Goal: Book appointment/travel/reservation

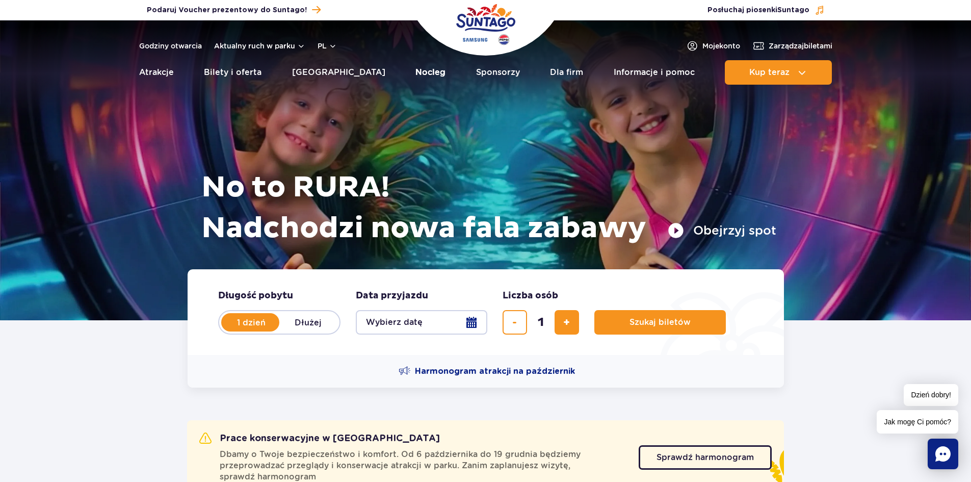
click at [415, 66] on link "Nocleg" at bounding box center [430, 72] width 30 height 24
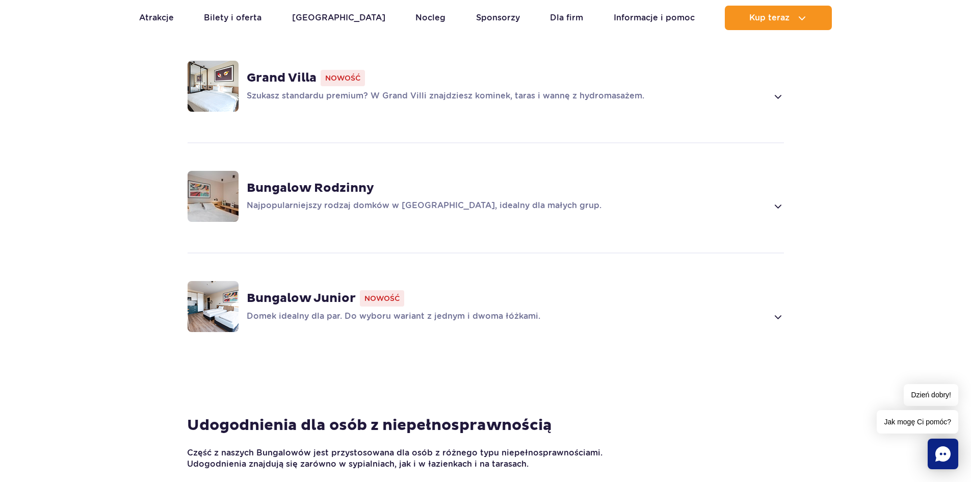
scroll to position [815, 0]
click at [546, 316] on p "Domek idealny dla par. Do wyboru wariant z jednym i dwoma łóżkami." at bounding box center [507, 315] width 521 height 12
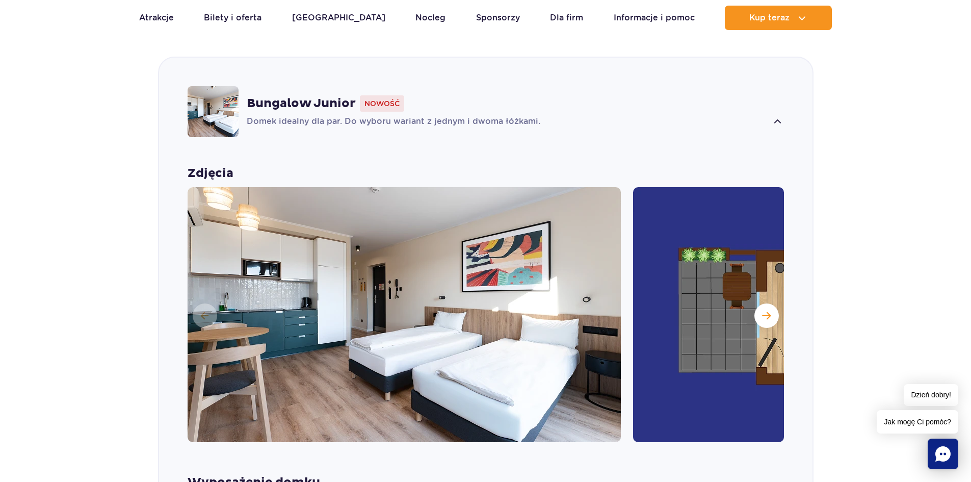
scroll to position [1019, 0]
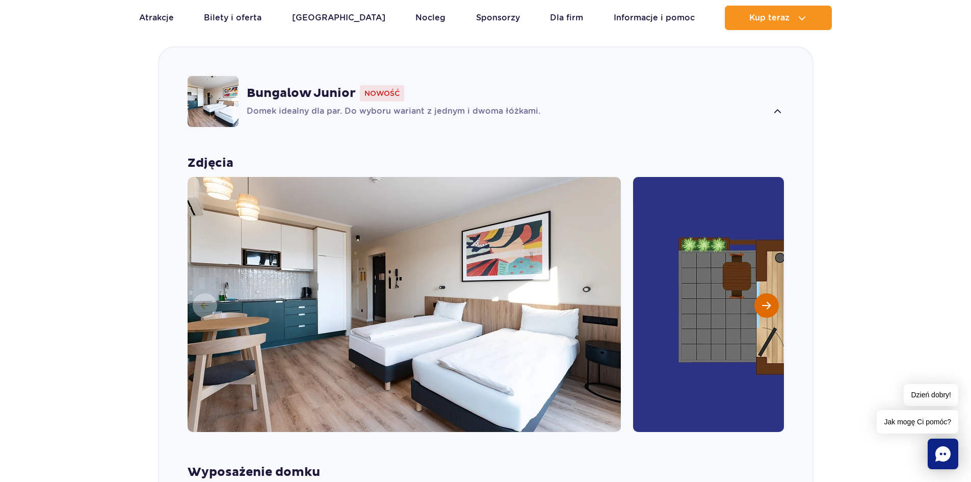
click at [771, 302] on button "Następny slajd" at bounding box center [766, 305] width 24 height 24
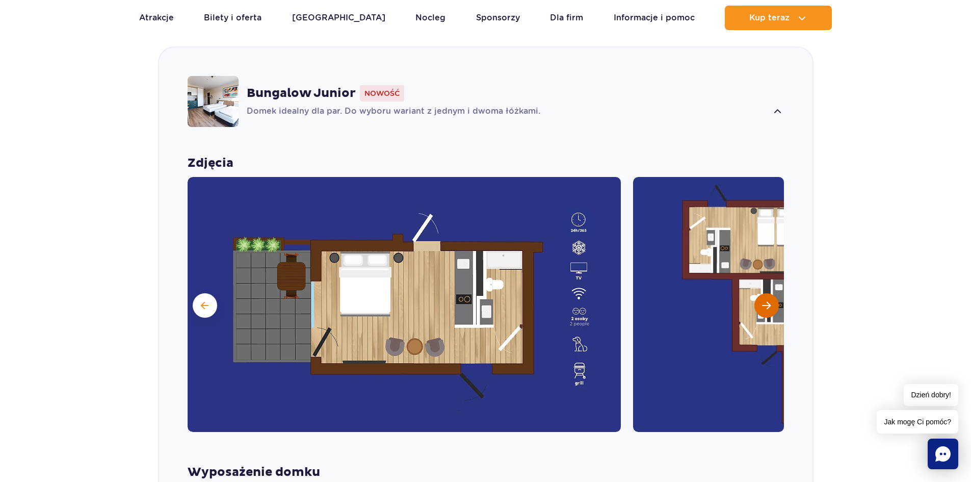
click at [771, 302] on button "Następny slajd" at bounding box center [766, 305] width 24 height 24
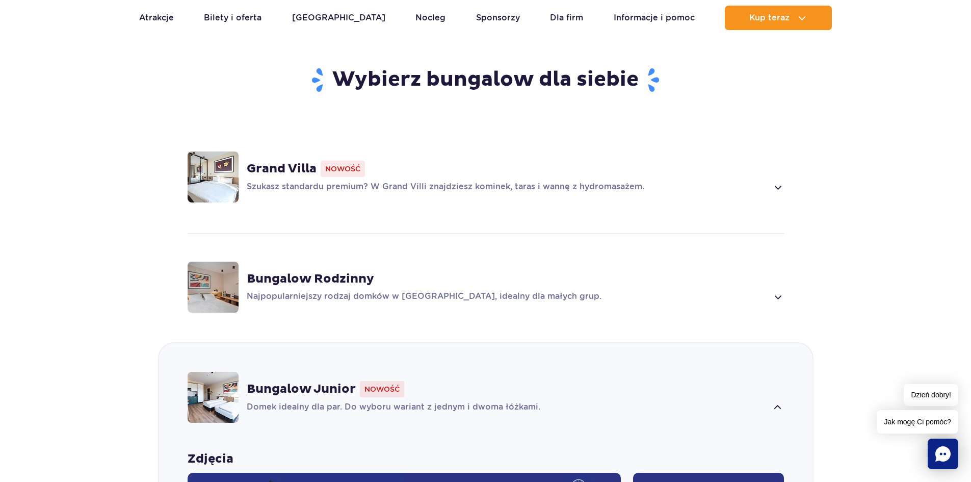
scroll to position [714, 0]
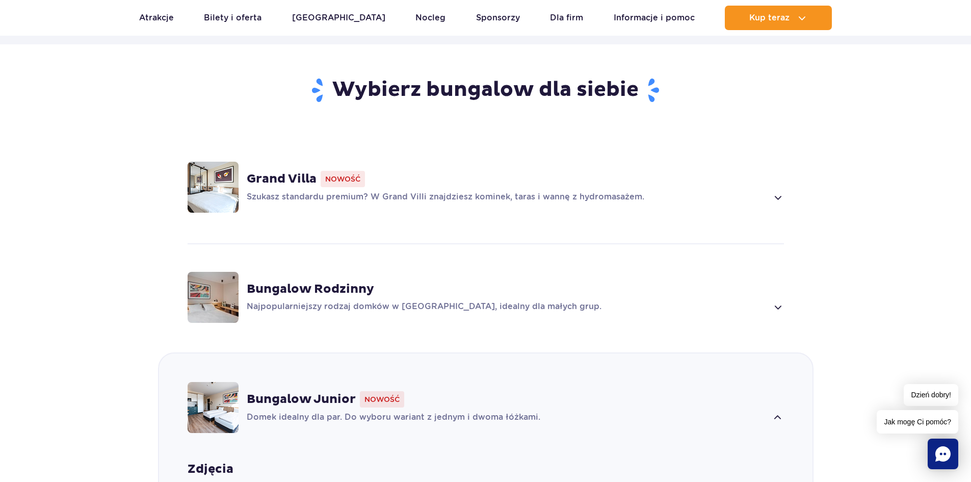
click at [504, 201] on p "Szukasz standardu premium? W Grand Villi znajdziesz kominek, taras i wannę z hy…" at bounding box center [507, 197] width 521 height 12
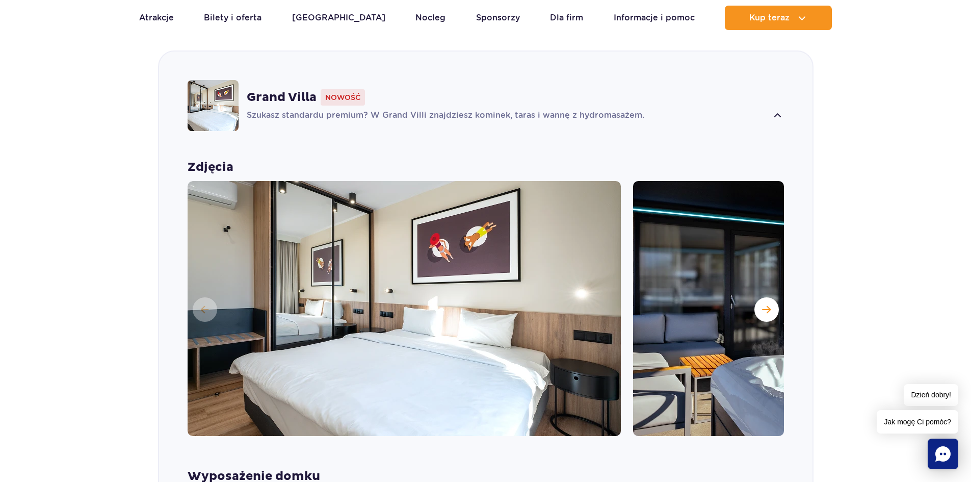
scroll to position [799, 0]
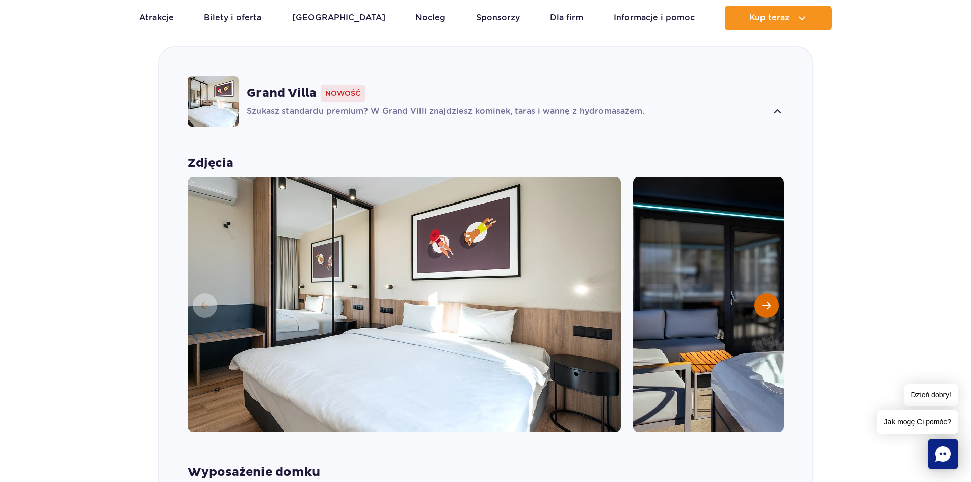
click at [766, 304] on span "Następny slajd" at bounding box center [766, 305] width 9 height 9
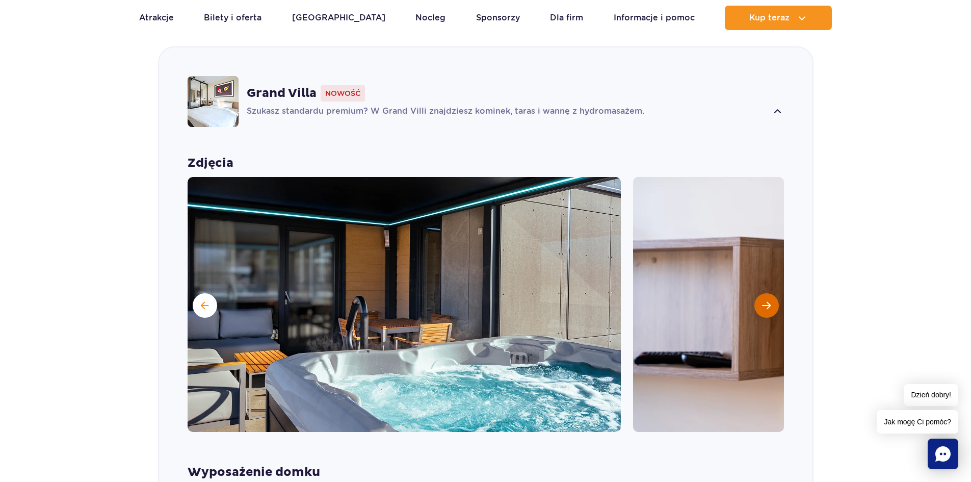
click at [766, 304] on span "Następny slajd" at bounding box center [766, 305] width 9 height 9
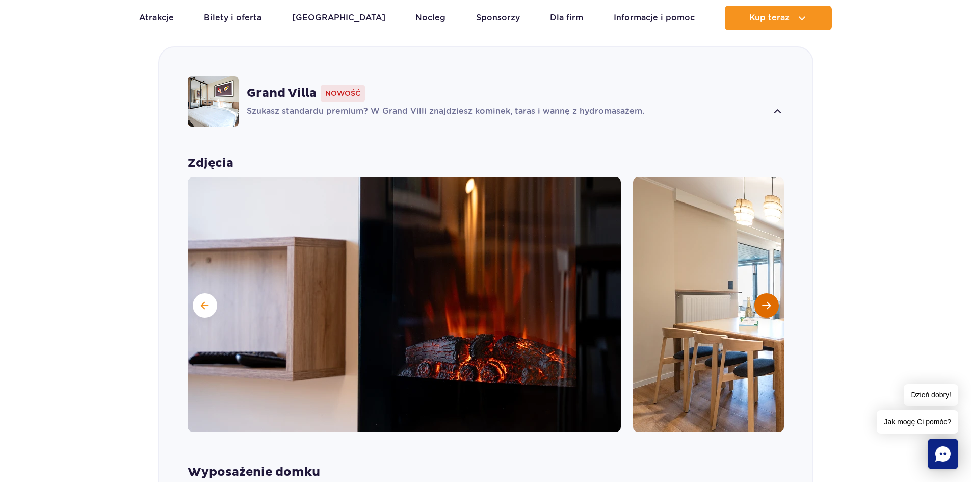
click at [766, 304] on span "Następny slajd" at bounding box center [766, 305] width 9 height 9
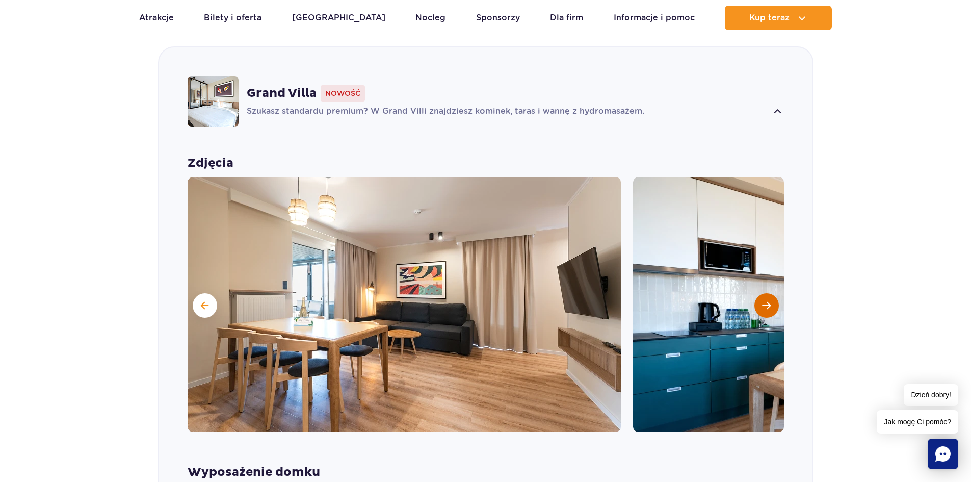
click at [766, 304] on span "Następny slajd" at bounding box center [766, 305] width 9 height 9
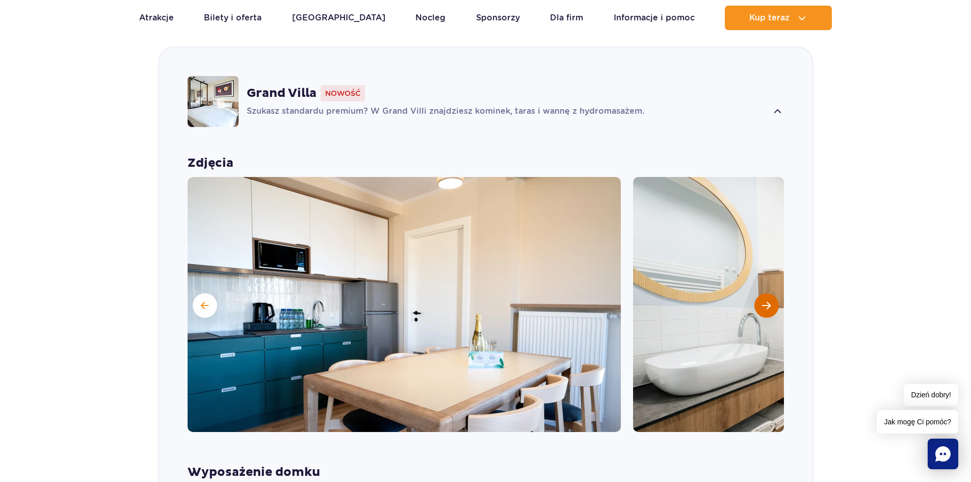
click at [766, 304] on span "Następny slajd" at bounding box center [766, 305] width 9 height 9
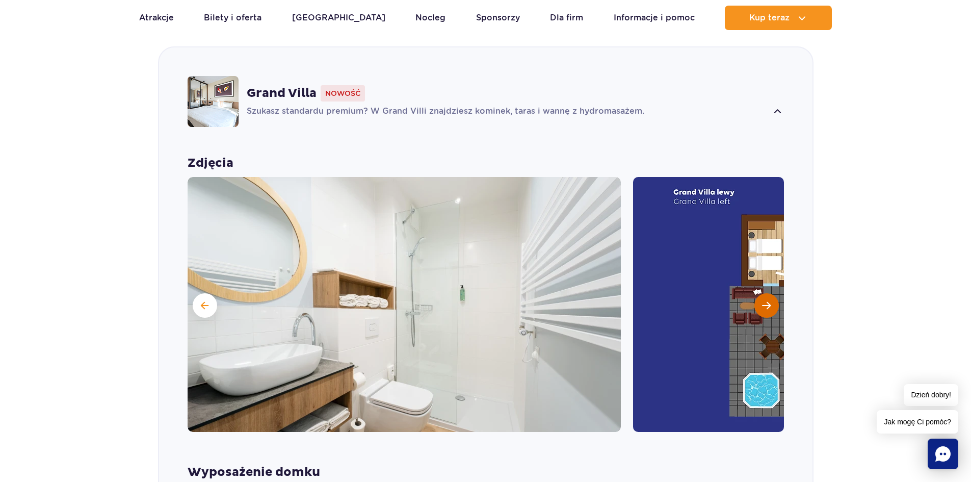
click at [767, 303] on span "Następny slajd" at bounding box center [766, 305] width 9 height 9
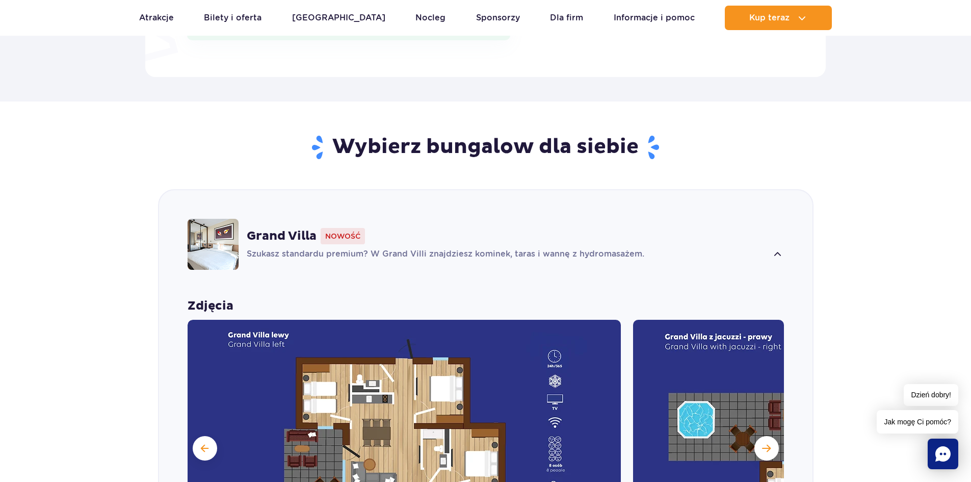
scroll to position [901, 0]
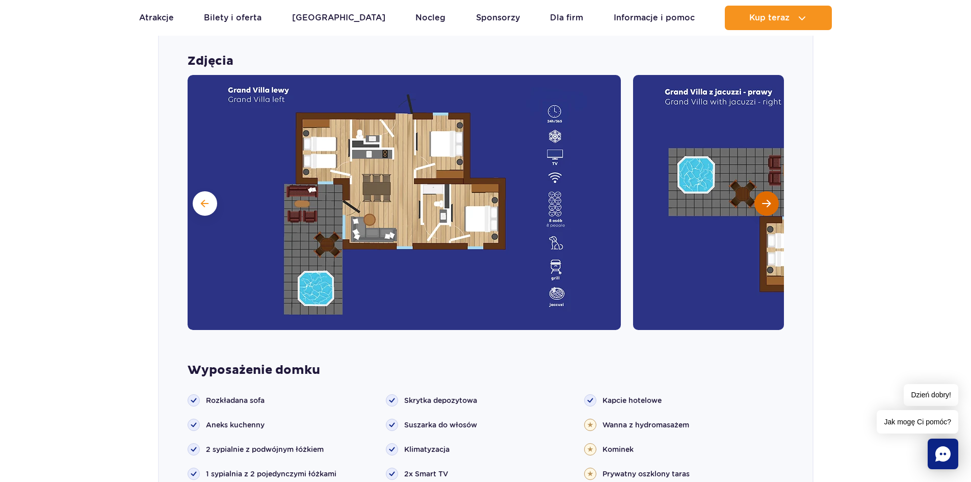
click at [769, 210] on button "Następny slajd" at bounding box center [766, 203] width 24 height 24
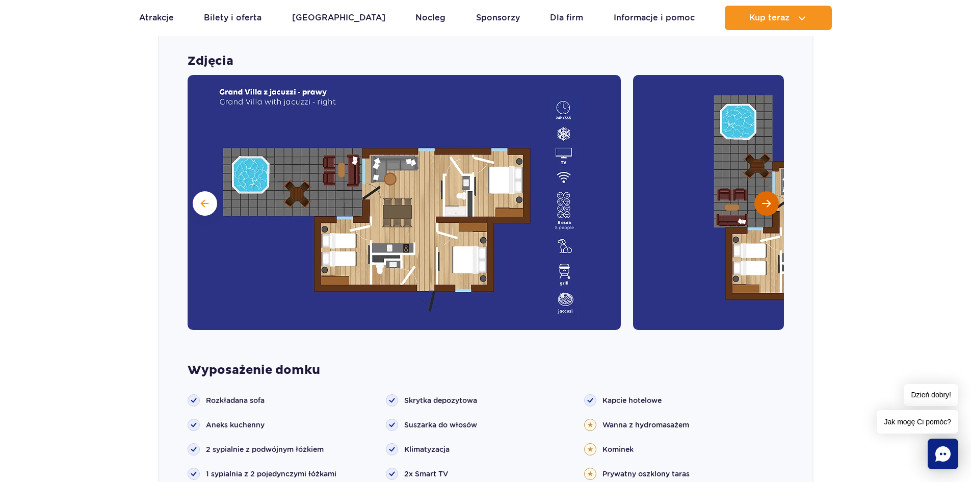
click at [769, 210] on button "Następny slajd" at bounding box center [766, 203] width 24 height 24
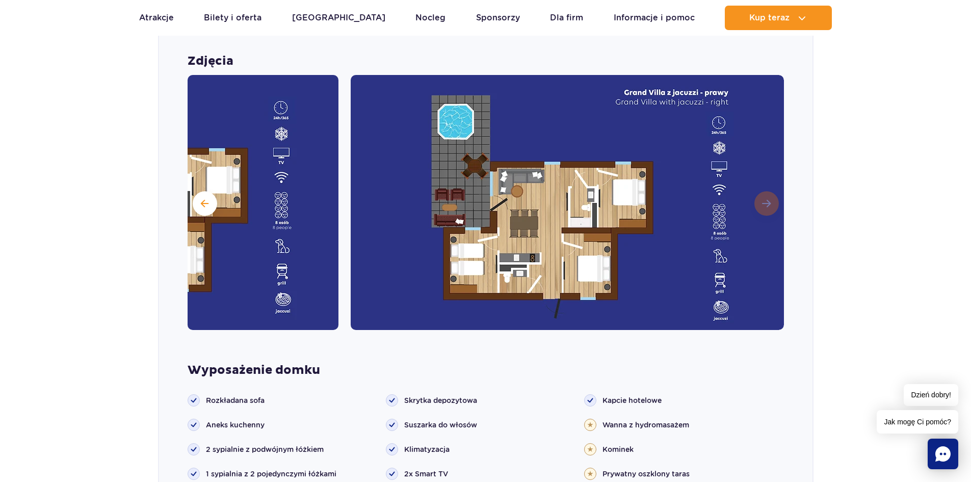
click at [769, 210] on img at bounding box center [567, 202] width 433 height 255
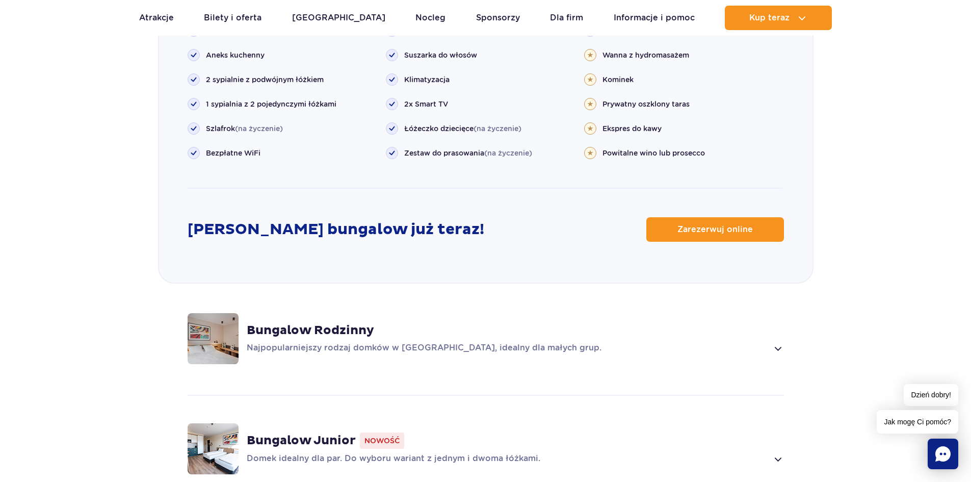
scroll to position [1309, 0]
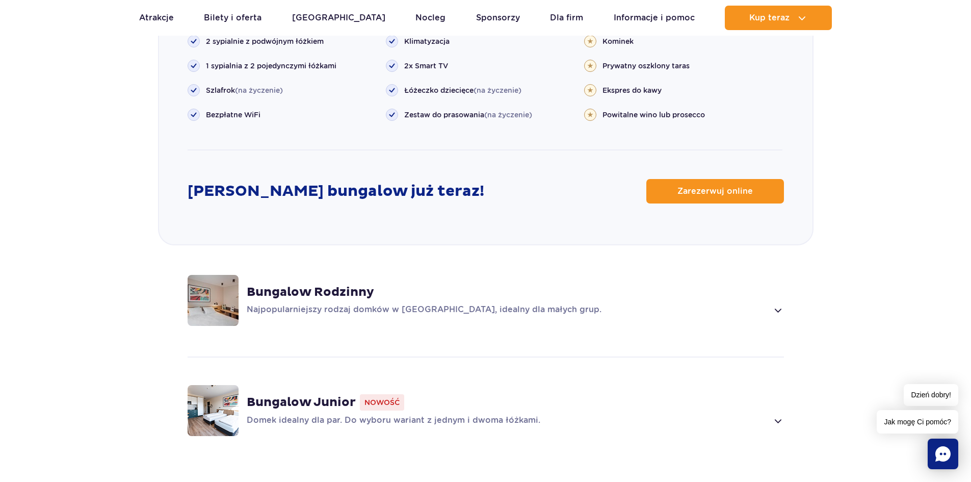
click at [775, 307] on span at bounding box center [778, 310] width 12 height 12
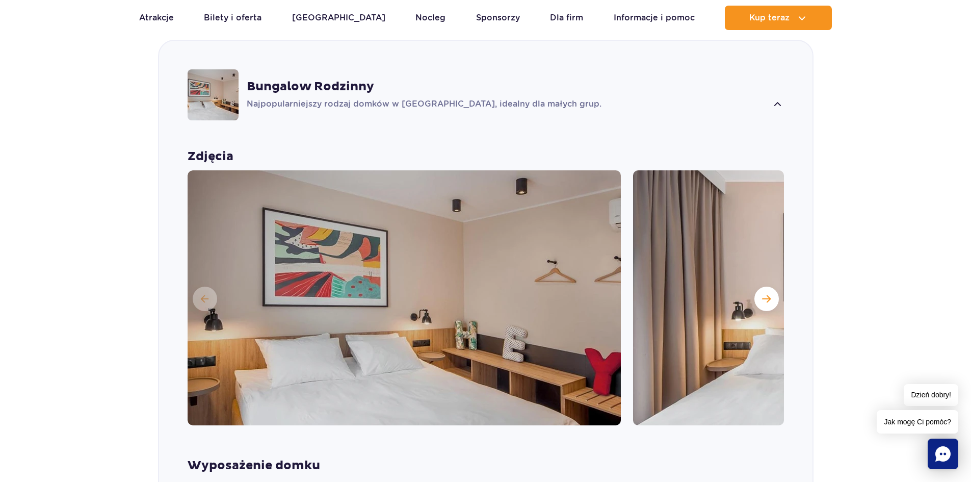
scroll to position [909, 0]
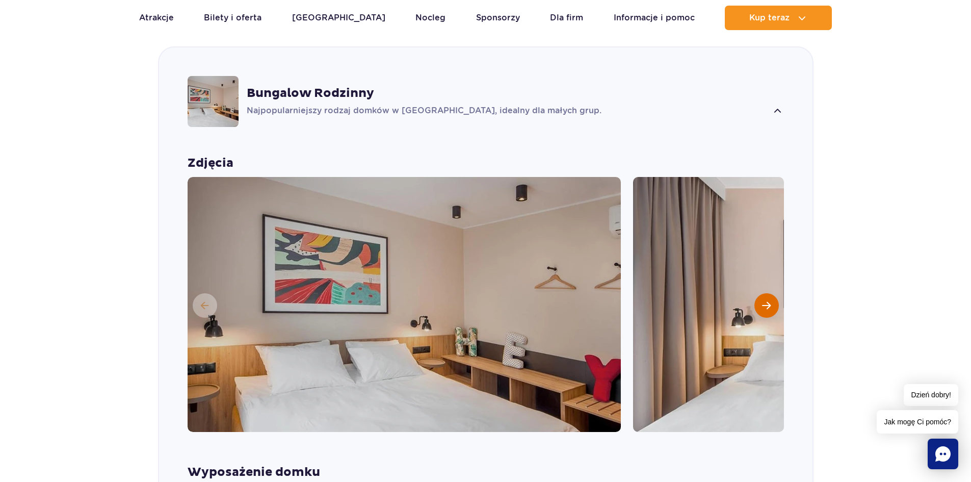
click at [768, 306] on span "Następny slajd" at bounding box center [766, 305] width 9 height 9
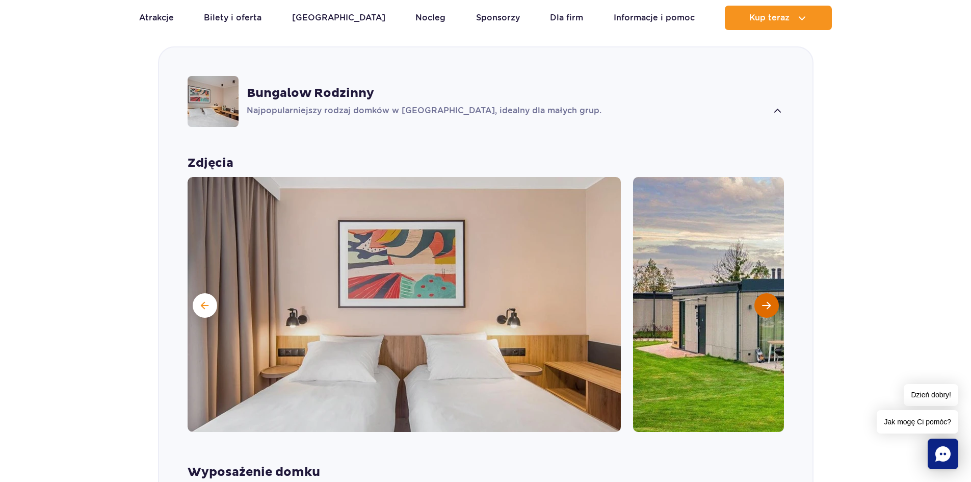
click at [768, 306] on span "Następny slajd" at bounding box center [766, 305] width 9 height 9
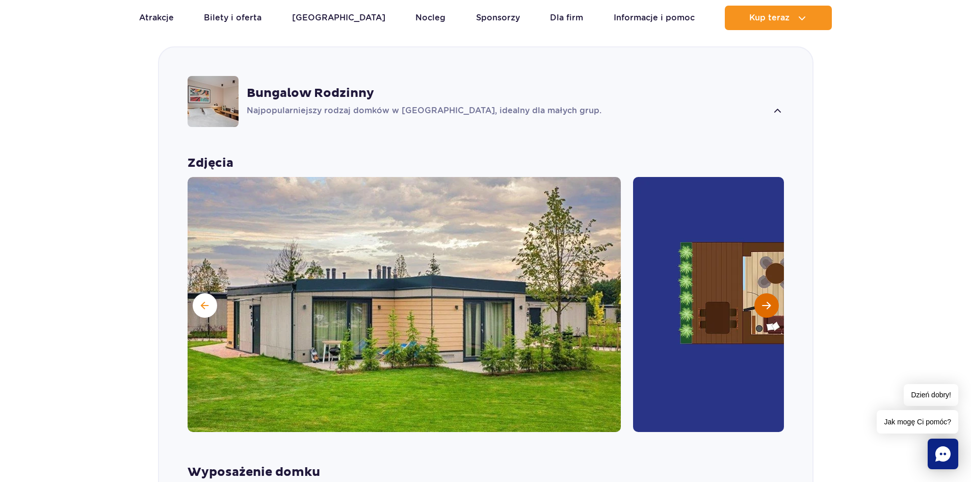
click at [768, 302] on span "Następny slajd" at bounding box center [766, 305] width 9 height 9
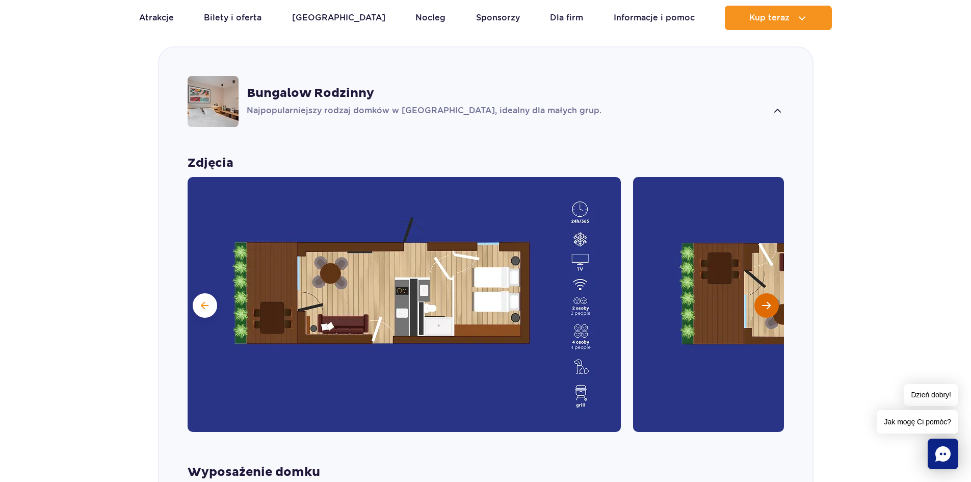
click at [768, 302] on span "Następny slajd" at bounding box center [766, 305] width 9 height 9
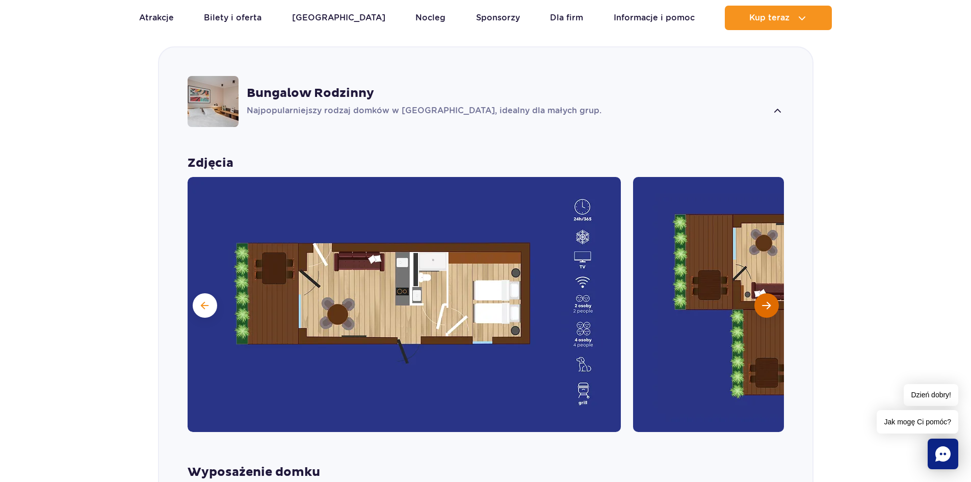
click at [768, 302] on span "Następny slajd" at bounding box center [766, 305] width 9 height 9
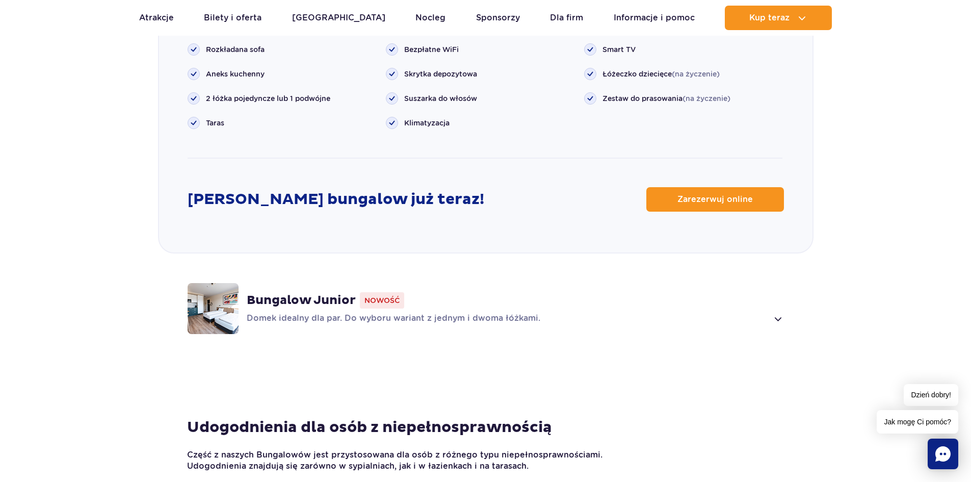
scroll to position [1368, 0]
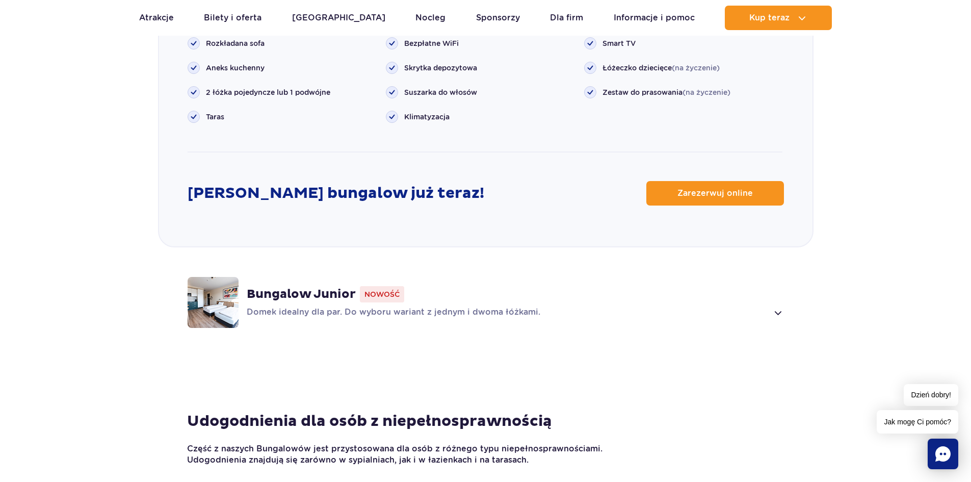
click at [759, 308] on p "Domek idealny dla par. Do wyboru wariant z jednym i dwoma łóżkami." at bounding box center [507, 312] width 521 height 12
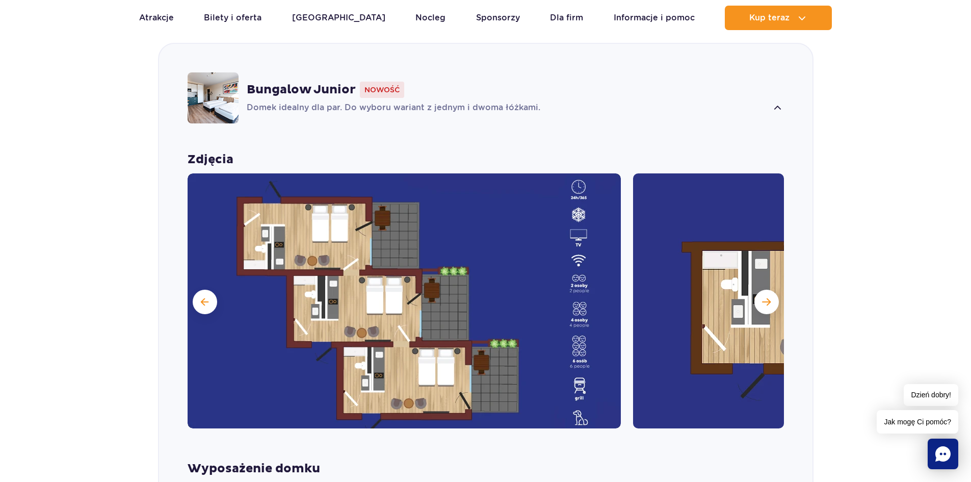
scroll to position [1019, 0]
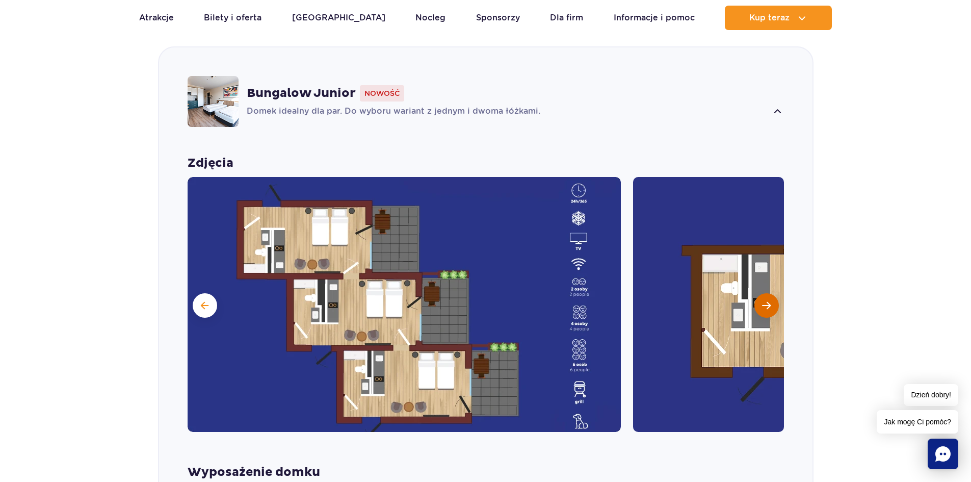
click at [762, 302] on span "Następny slajd" at bounding box center [766, 305] width 9 height 9
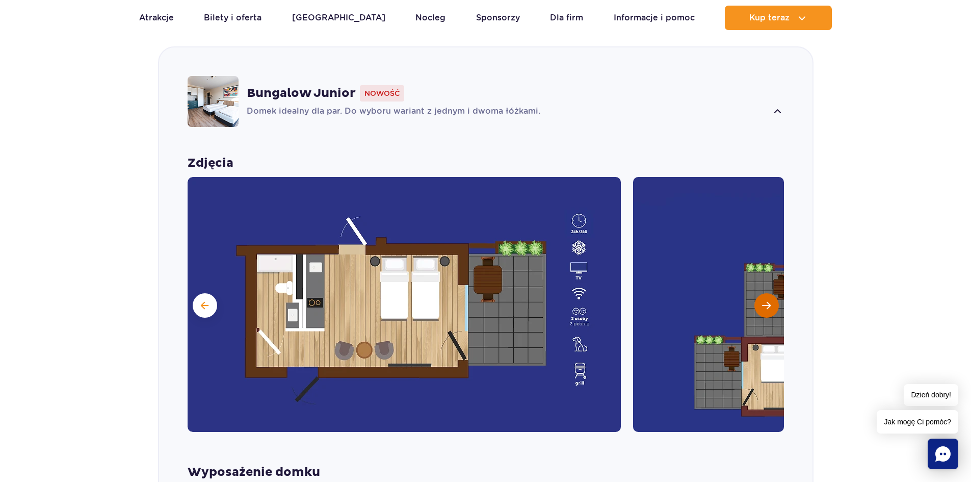
click at [762, 302] on span "Następny slajd" at bounding box center [766, 305] width 9 height 9
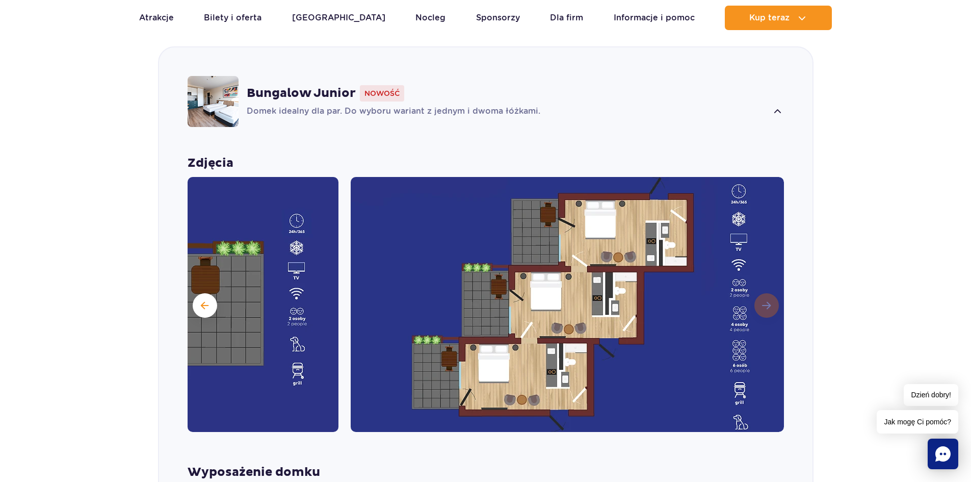
click at [762, 302] on img at bounding box center [567, 304] width 433 height 255
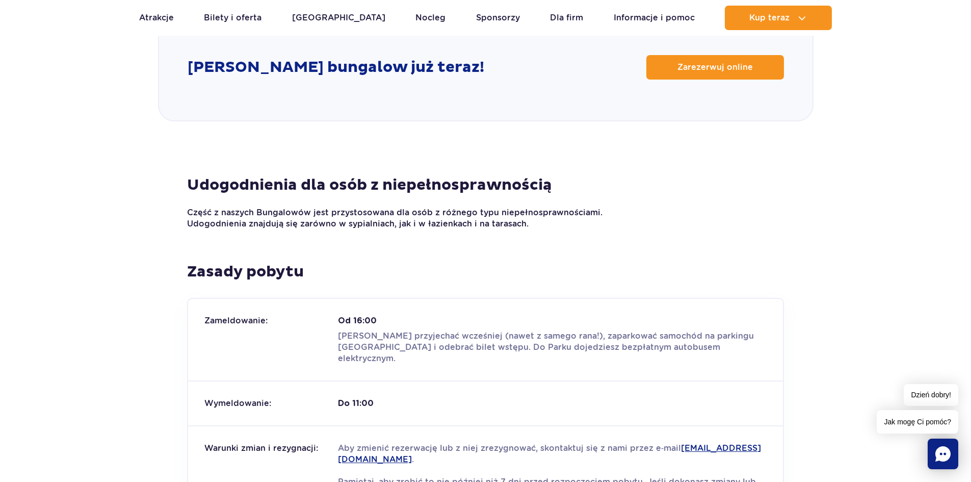
scroll to position [1427, 0]
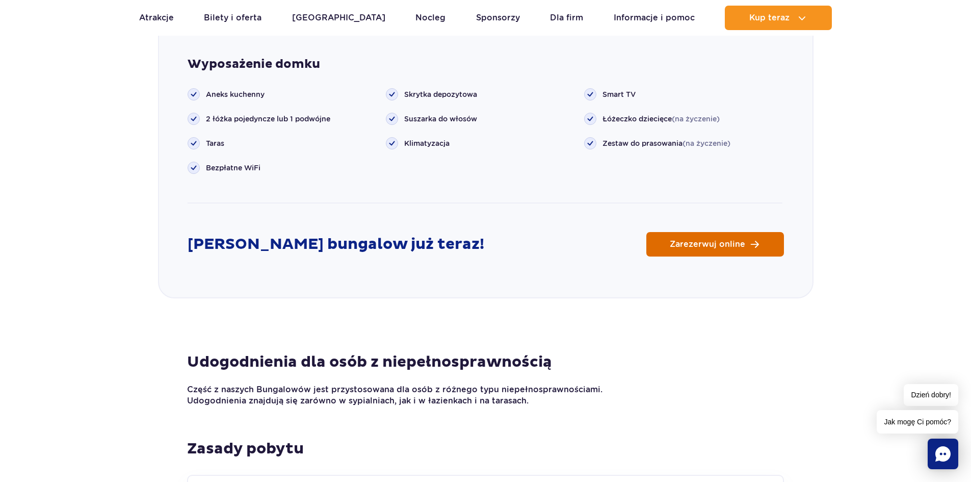
click at [746, 253] on link "Zarezerwuj online" at bounding box center [715, 244] width 138 height 24
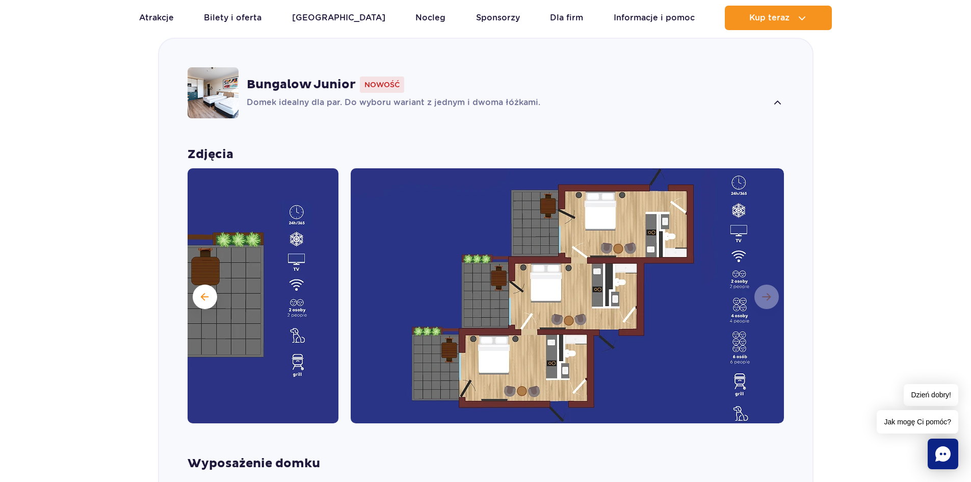
scroll to position [1019, 0]
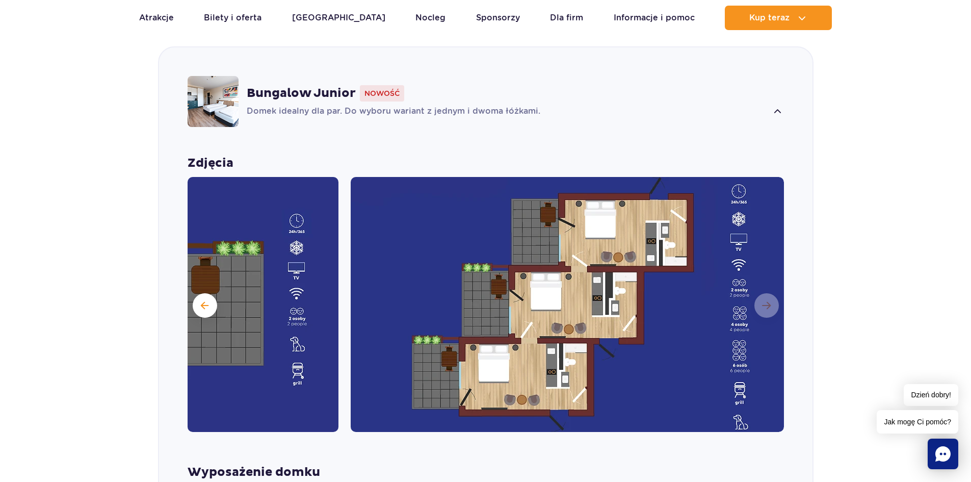
click at [767, 306] on img at bounding box center [567, 304] width 433 height 255
click at [766, 302] on img at bounding box center [567, 304] width 433 height 255
click at [200, 300] on button at bounding box center [205, 305] width 24 height 24
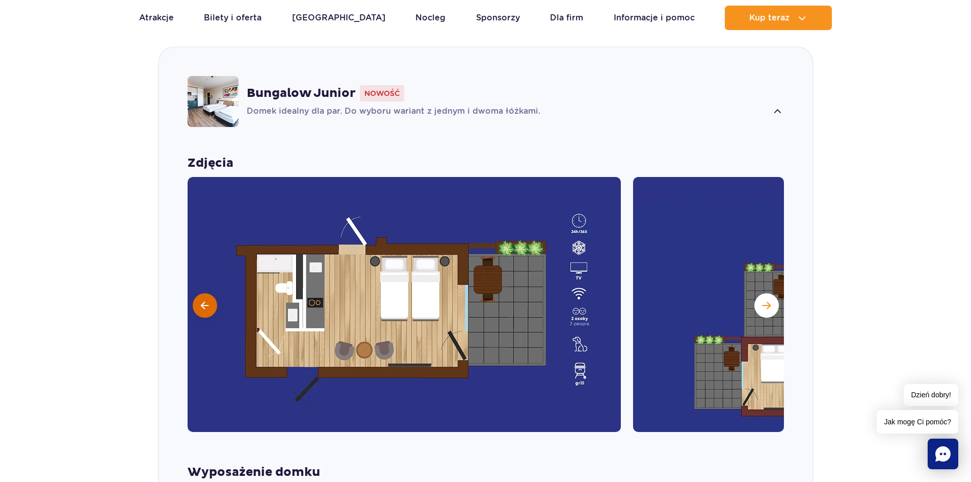
click at [200, 300] on button at bounding box center [205, 305] width 24 height 24
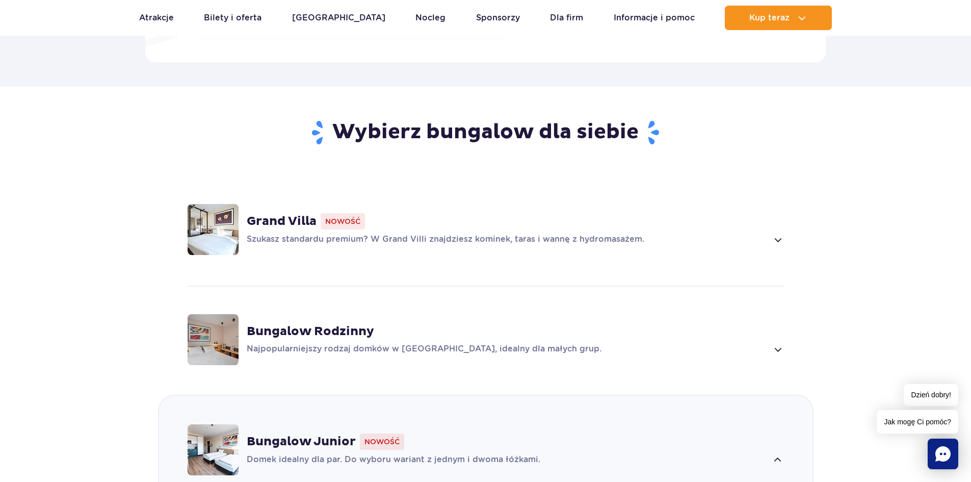
scroll to position [663, 0]
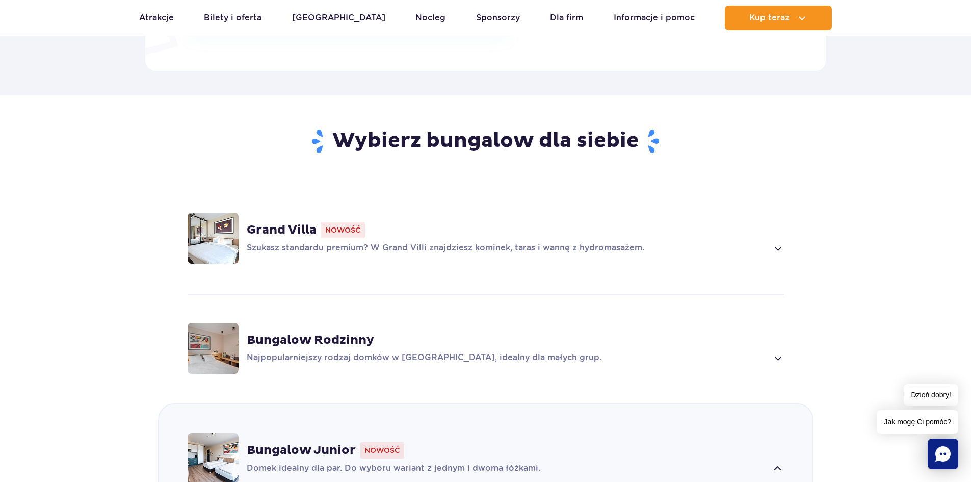
click at [721, 246] on p "Szukasz standardu premium? W Grand Villi znajdziesz kominek, taras i wannę z hy…" at bounding box center [507, 248] width 521 height 12
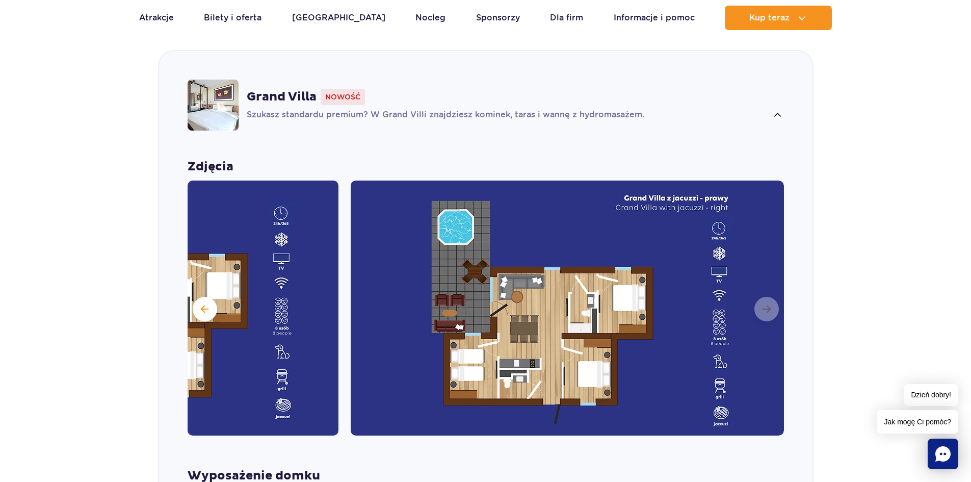
scroll to position [799, 0]
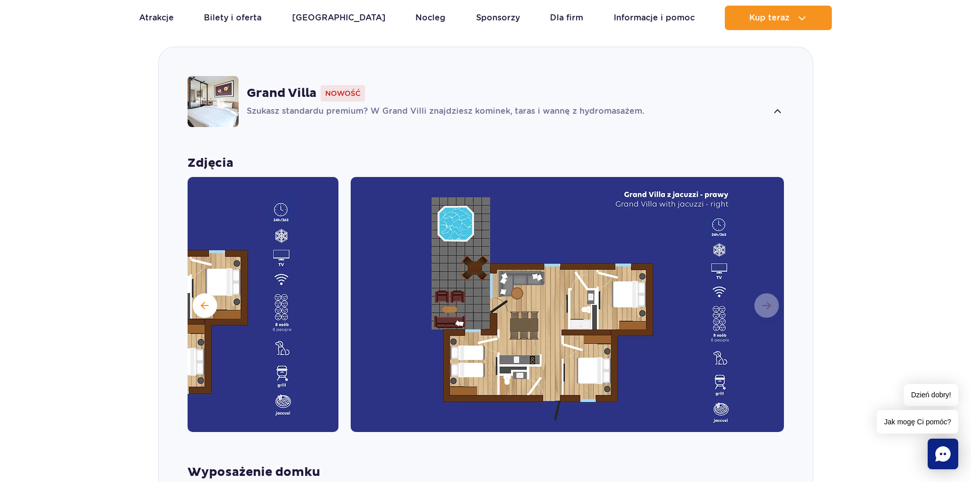
click at [761, 305] on img at bounding box center [567, 304] width 433 height 255
click at [208, 307] on span at bounding box center [205, 305] width 8 height 9
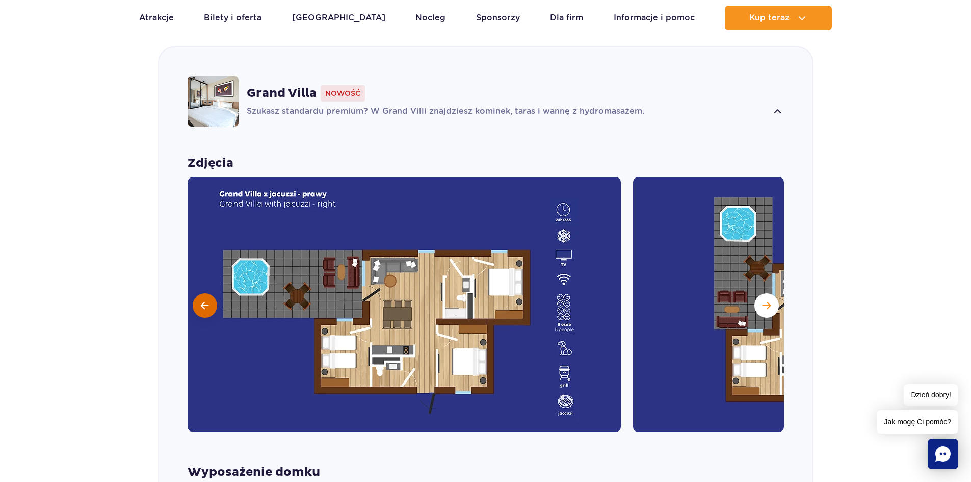
click at [209, 307] on button at bounding box center [205, 305] width 24 height 24
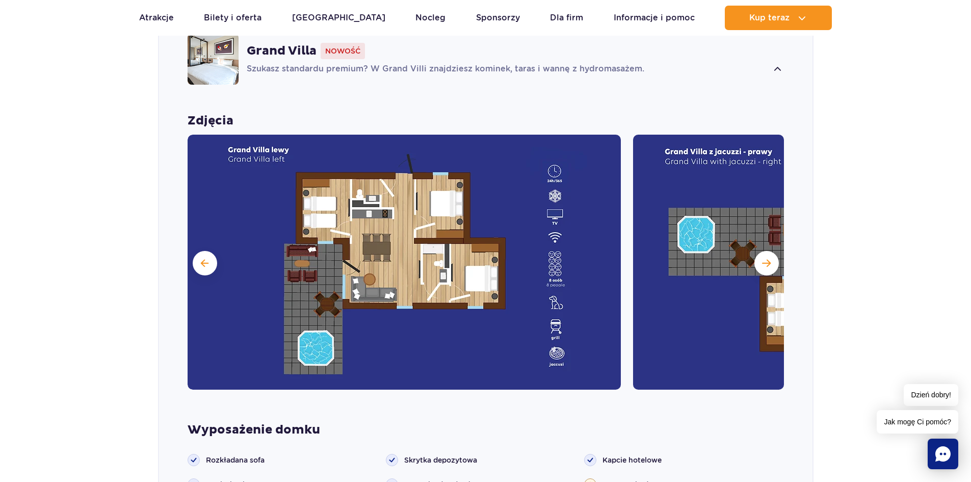
scroll to position [850, 0]
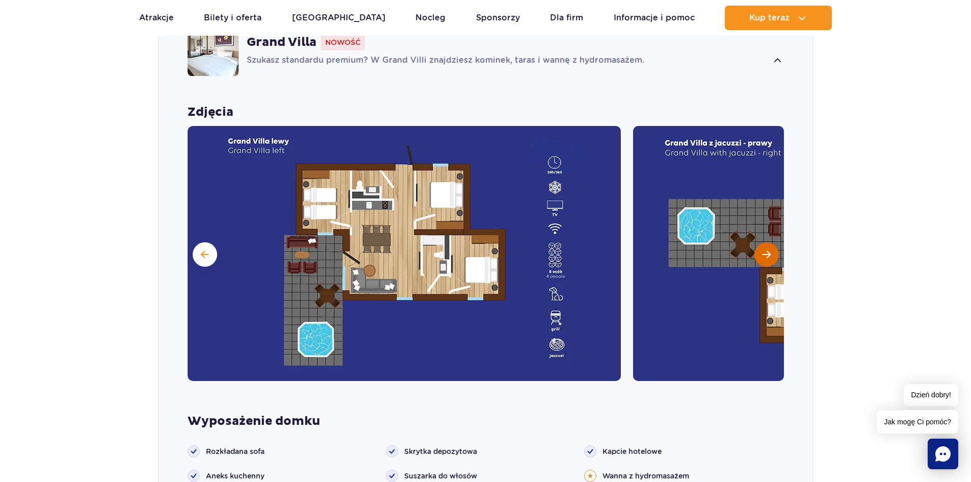
click at [763, 250] on span "Następny slajd" at bounding box center [766, 254] width 9 height 9
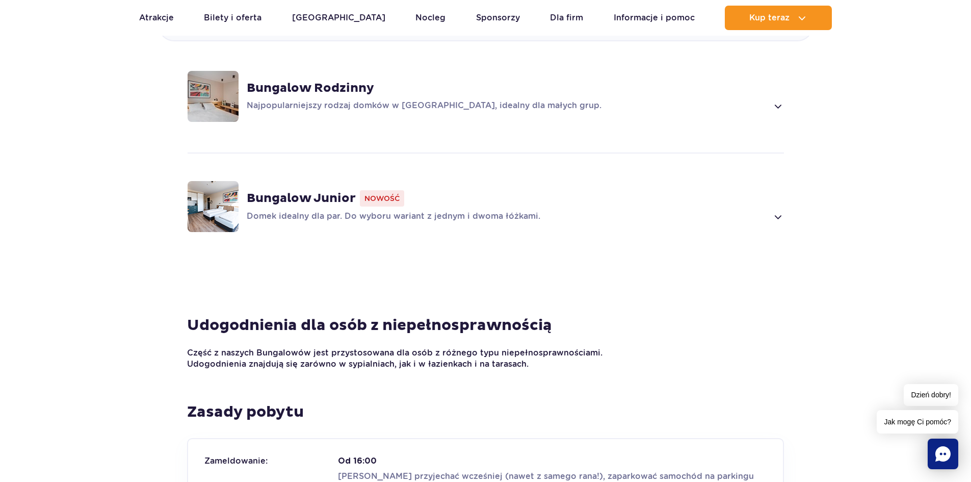
click at [632, 218] on p "Domek idealny dla par. Do wyboru wariant z jednym i dwoma łóżkami." at bounding box center [507, 216] width 521 height 12
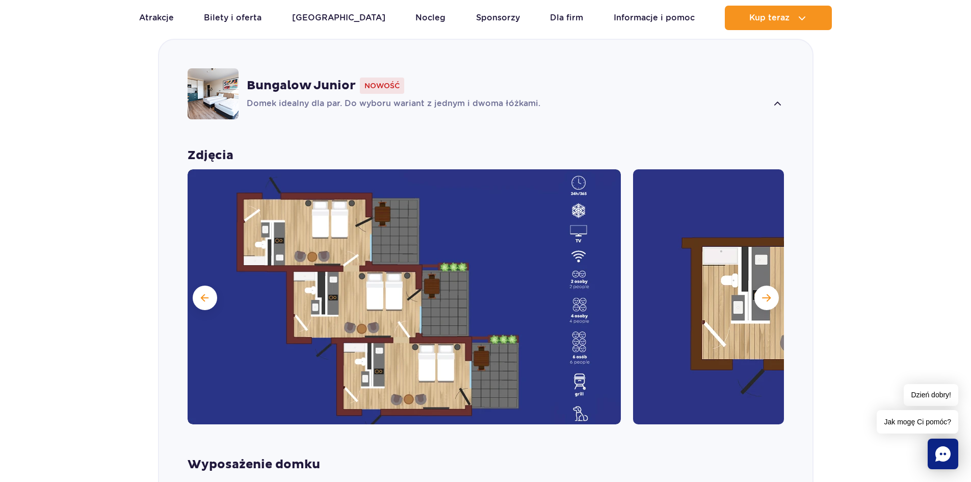
scroll to position [1019, 0]
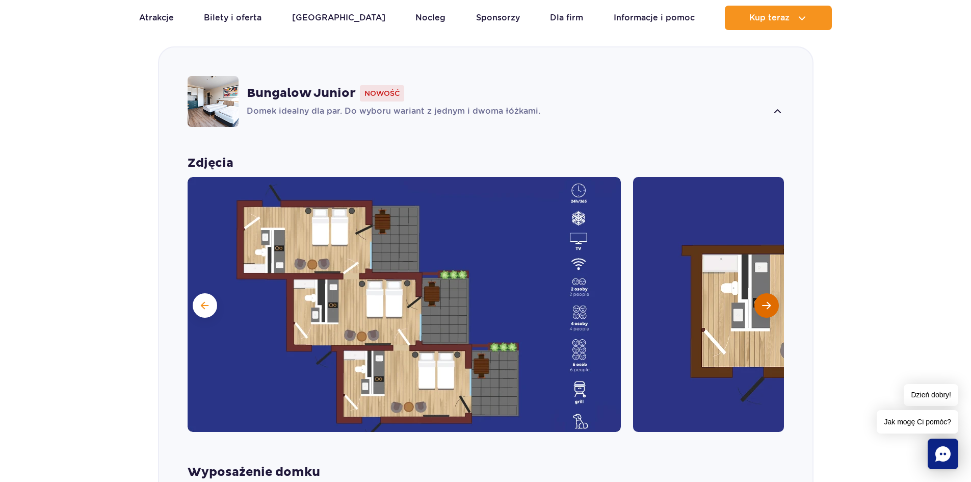
click at [763, 308] on span "Następny slajd" at bounding box center [766, 305] width 9 height 9
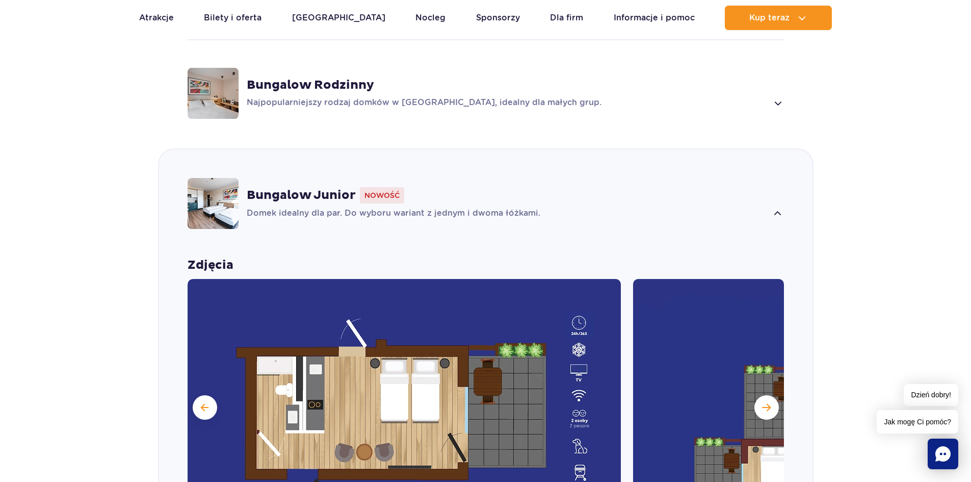
click at [595, 71] on div "Bungalow Rodzinny Najpopularniejszy rodzaj domków w Suntago Village, idealny dl…" at bounding box center [485, 93] width 653 height 108
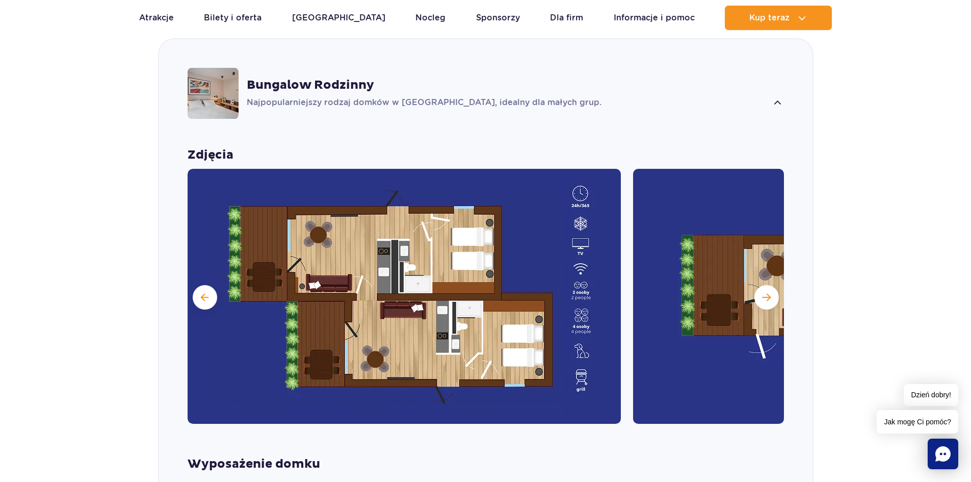
scroll to position [909, 0]
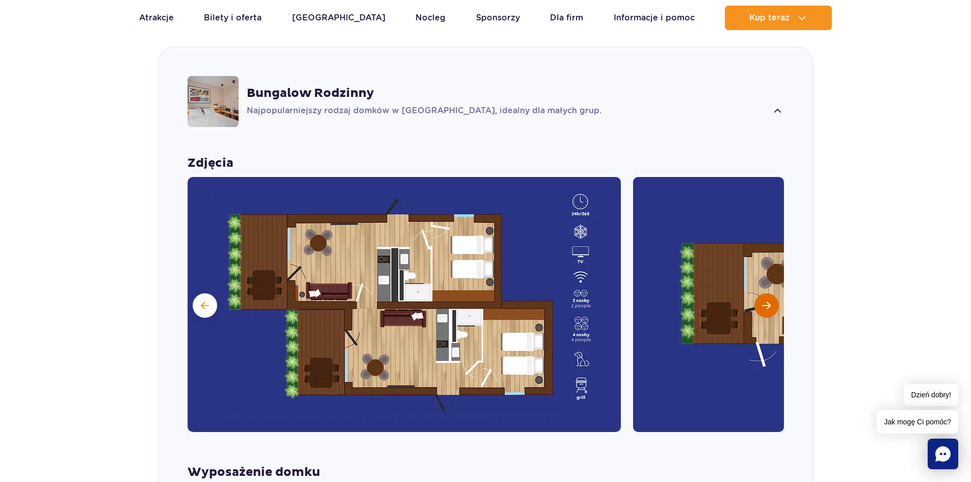
click at [767, 297] on button "Następny slajd" at bounding box center [766, 305] width 24 height 24
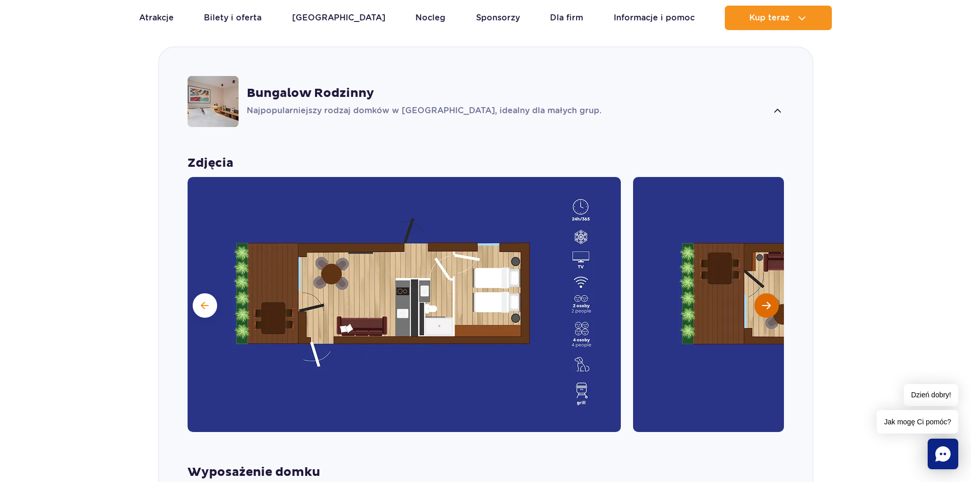
click at [767, 297] on button "Następny slajd" at bounding box center [766, 305] width 24 height 24
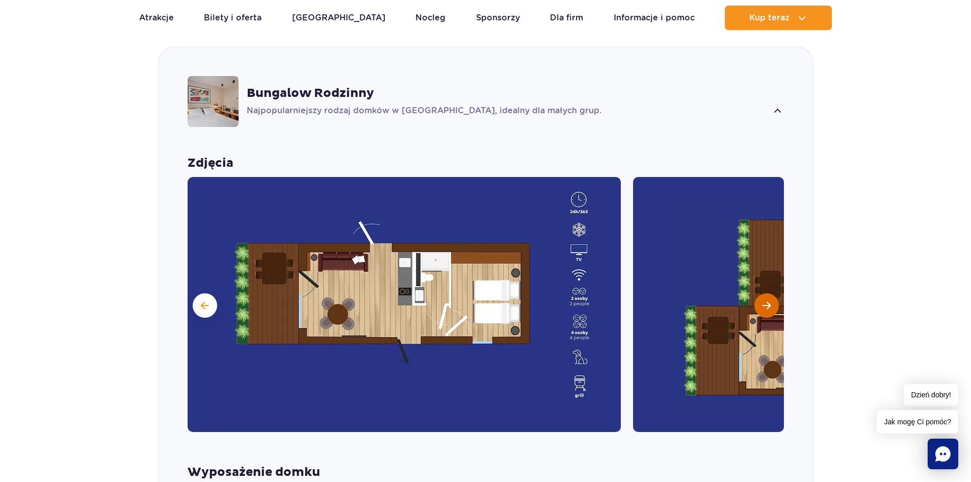
click at [767, 297] on button "Następny slajd" at bounding box center [766, 305] width 24 height 24
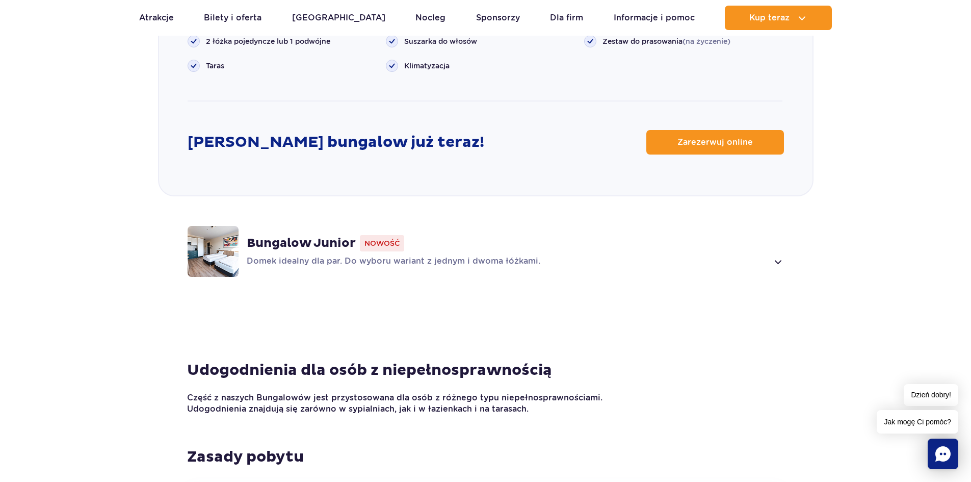
click at [669, 280] on div "Bungalow Junior Nowość Domek idealny dla par. Do wyboru wariant z jednym i dwom…" at bounding box center [485, 251] width 653 height 108
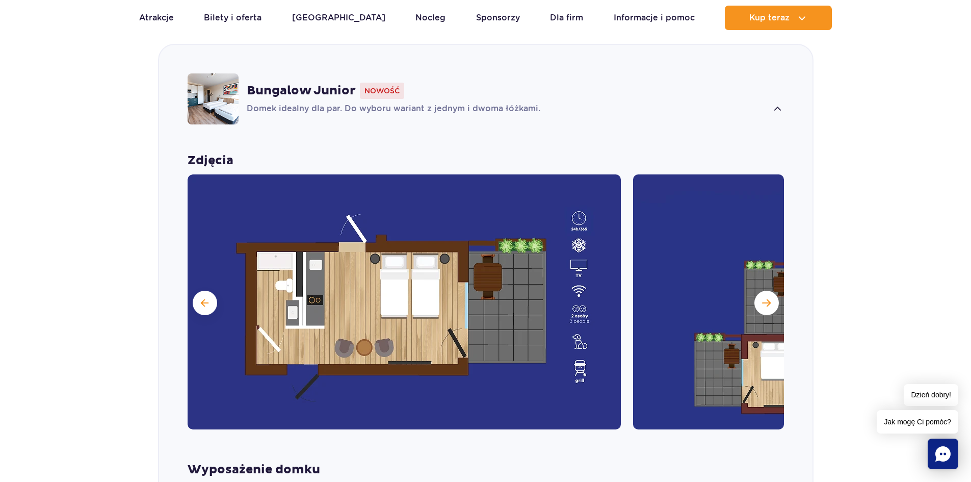
scroll to position [1019, 0]
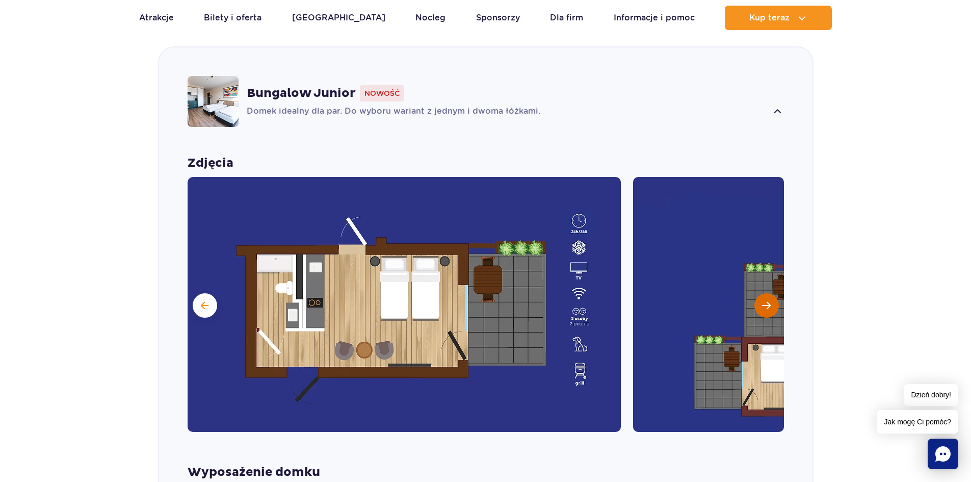
click at [775, 310] on button "Następny slajd" at bounding box center [766, 305] width 24 height 24
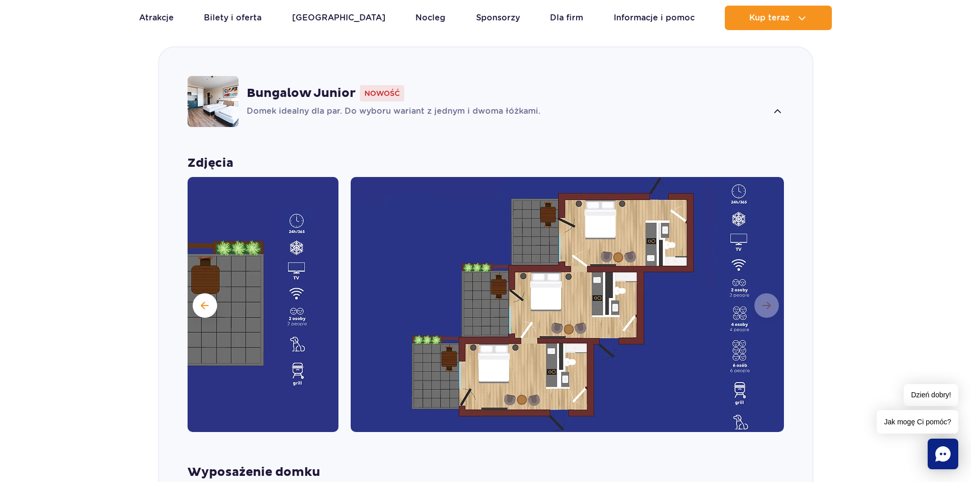
click at [770, 306] on img at bounding box center [567, 304] width 433 height 255
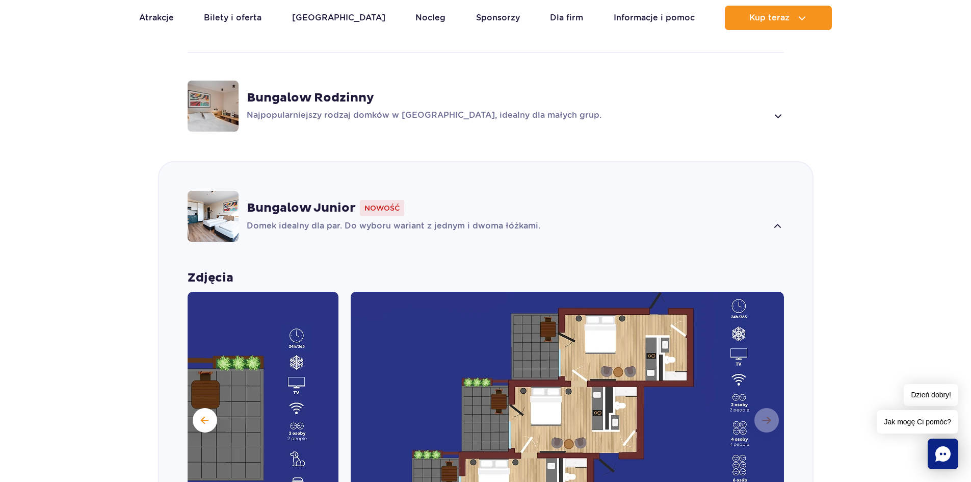
scroll to position [866, 0]
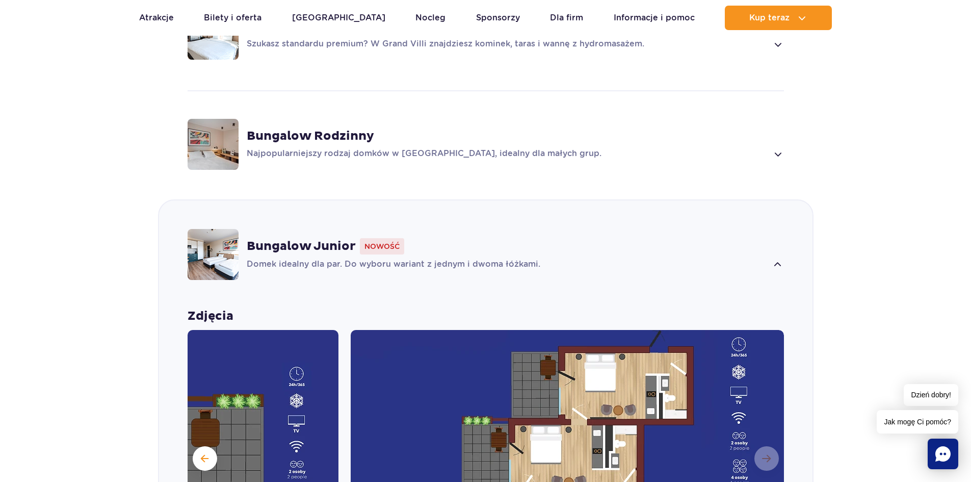
click at [528, 146] on div "Bungalow Rodzinny Najpopularniejszy rodzaj domków w Suntago Village, idealny dl…" at bounding box center [515, 144] width 537 height 32
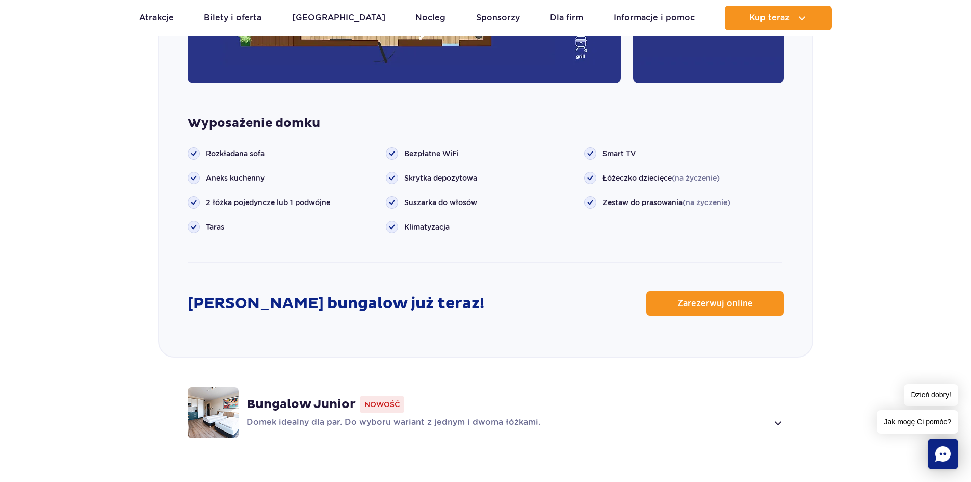
scroll to position [1419, 0]
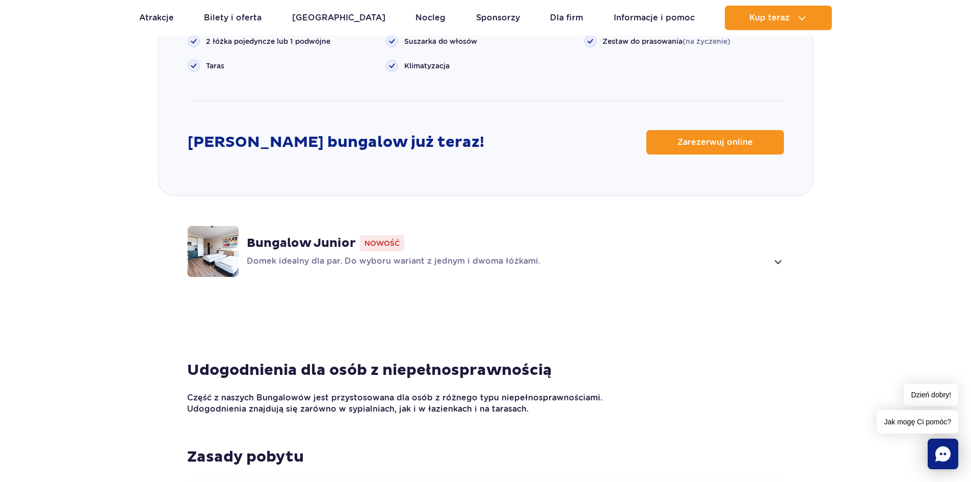
click at [590, 235] on div "Bungalow Junior Nowość" at bounding box center [515, 243] width 537 height 16
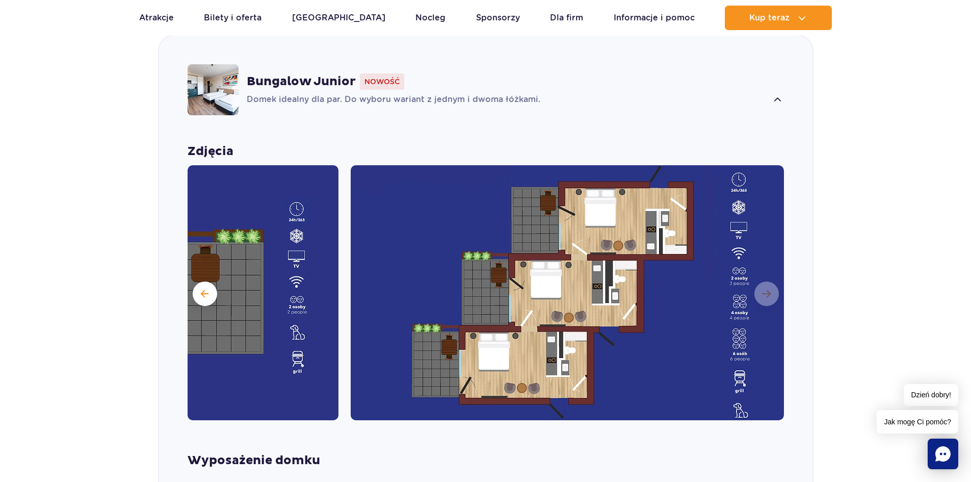
scroll to position [1019, 0]
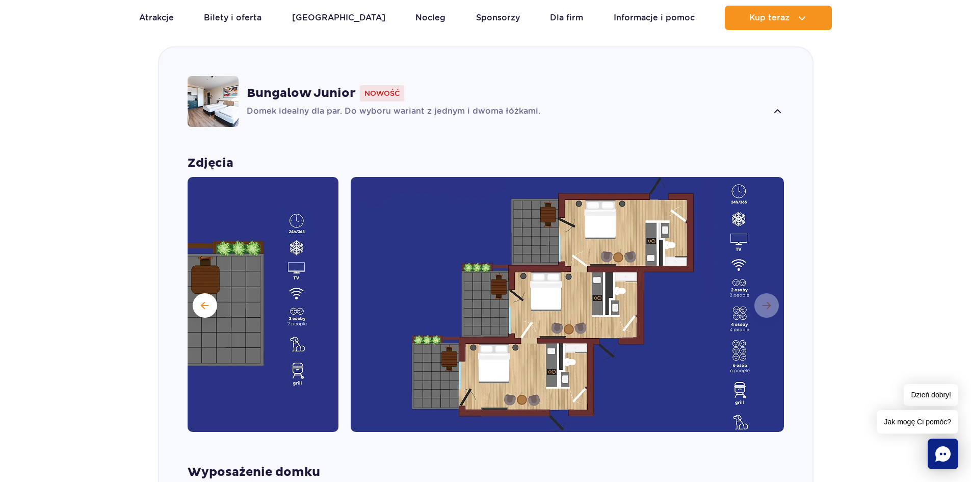
click at [775, 298] on img at bounding box center [567, 304] width 433 height 255
click at [774, 299] on img at bounding box center [567, 304] width 433 height 255
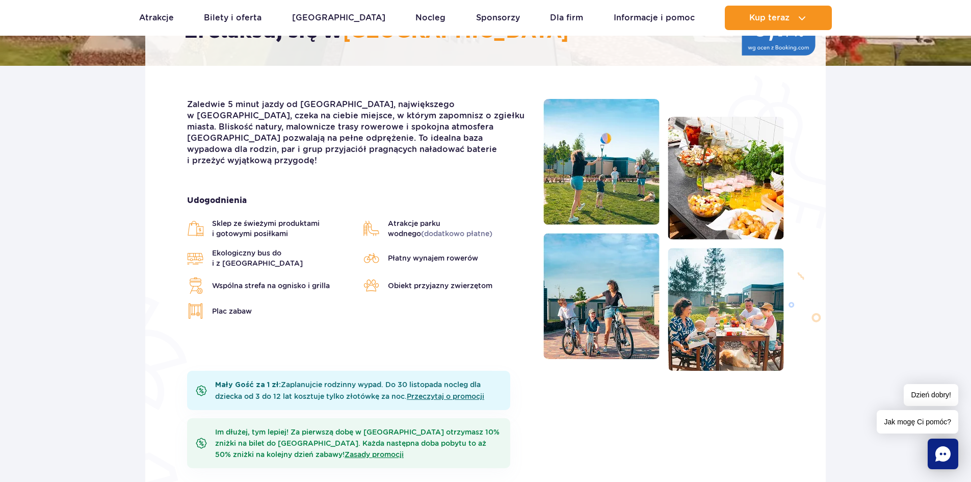
scroll to position [0, 0]
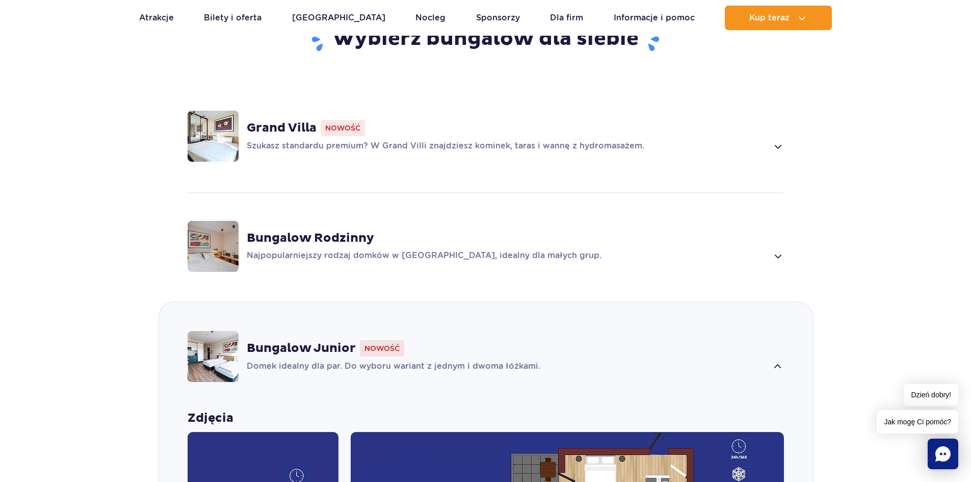
click at [583, 235] on div "Bungalow Rodzinny" at bounding box center [515, 237] width 537 height 15
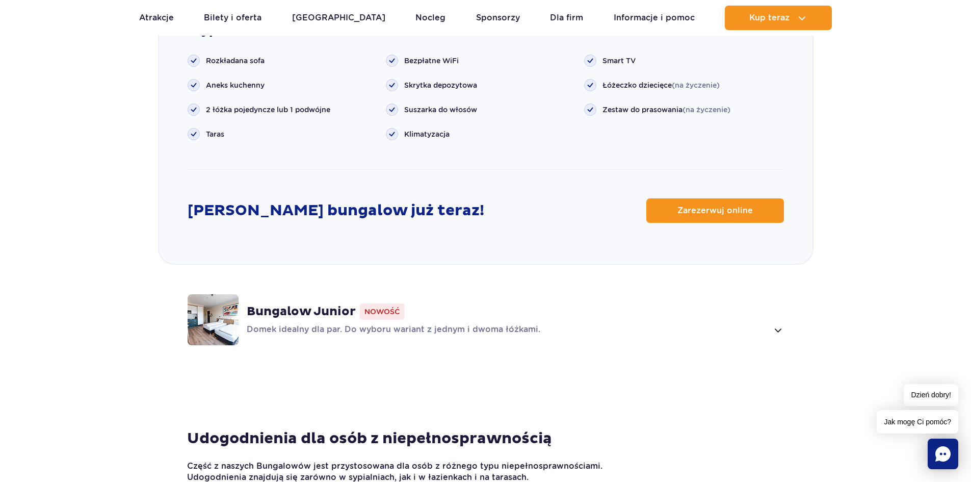
scroll to position [1419, 0]
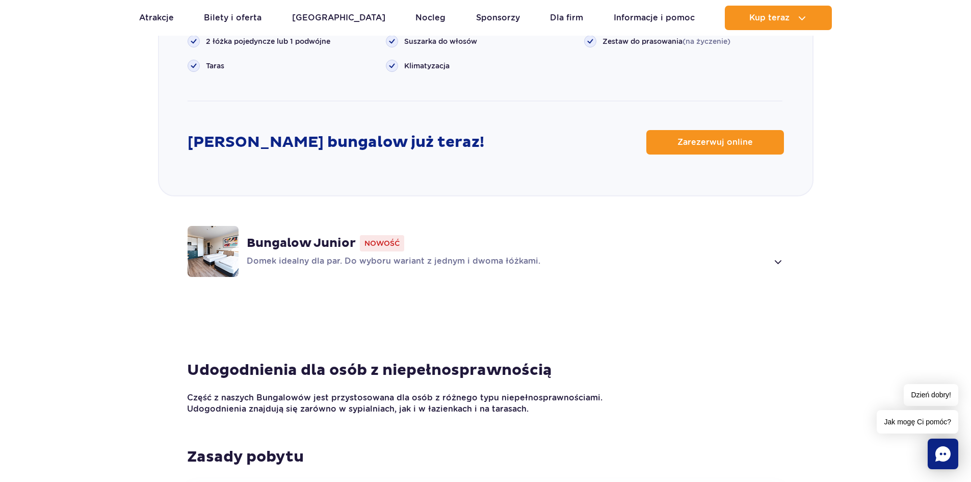
click at [651, 254] on div "Bungalow Junior Nowość Domek idealny dla par. Do wyboru wariant z jednym i dwom…" at bounding box center [515, 251] width 537 height 33
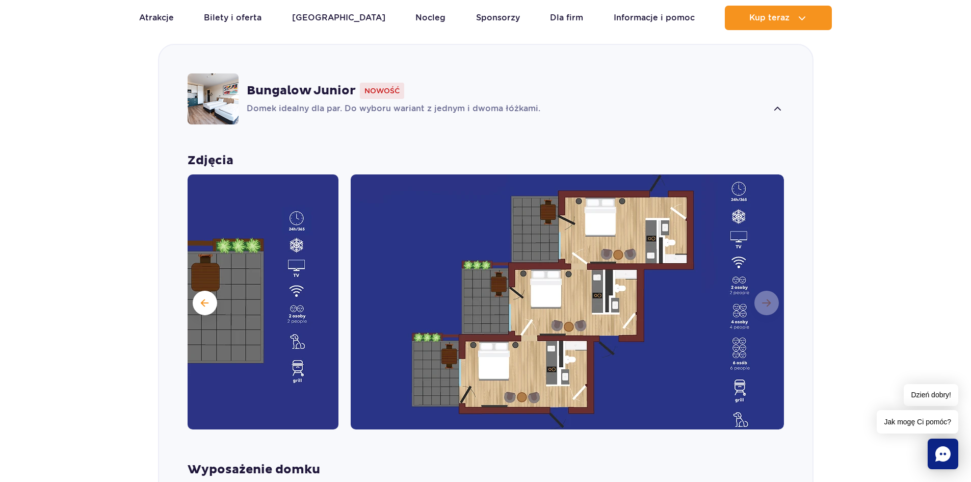
scroll to position [1019, 0]
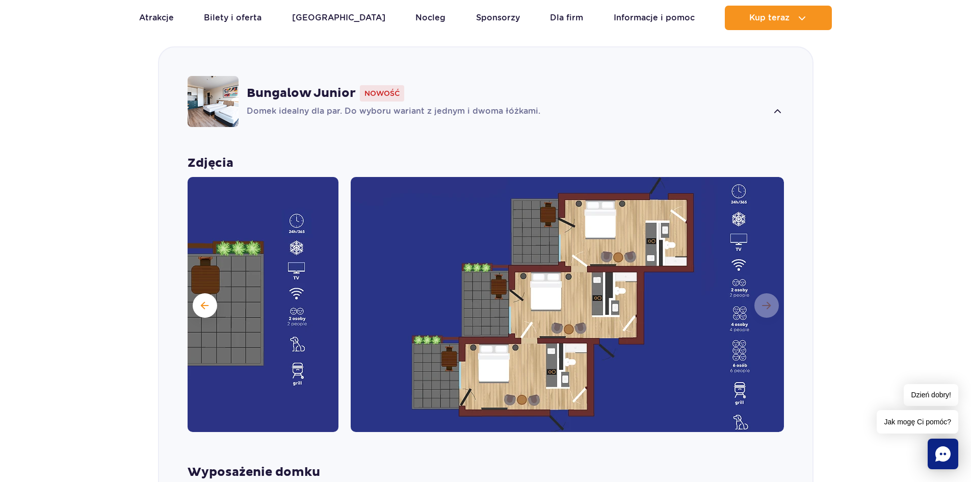
click at [770, 308] on img at bounding box center [567, 304] width 433 height 255
click at [207, 301] on span at bounding box center [205, 305] width 8 height 9
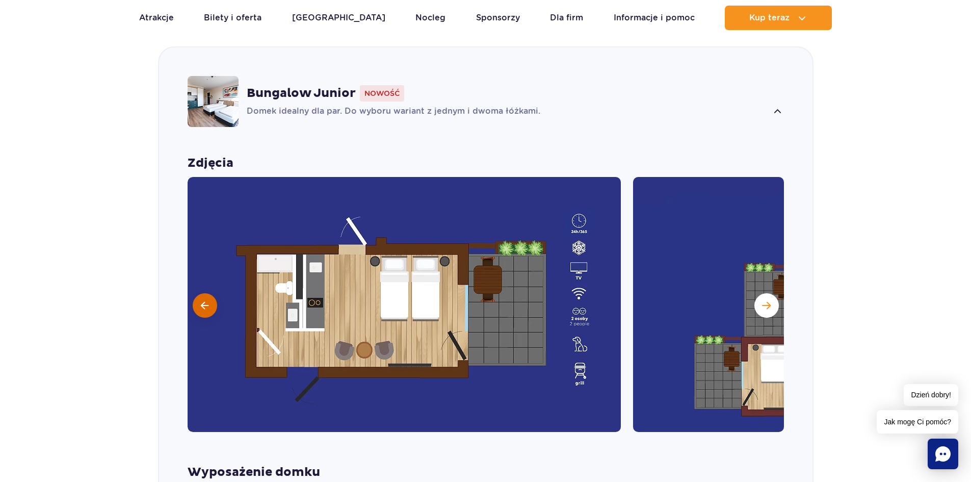
click at [207, 301] on span at bounding box center [205, 305] width 8 height 9
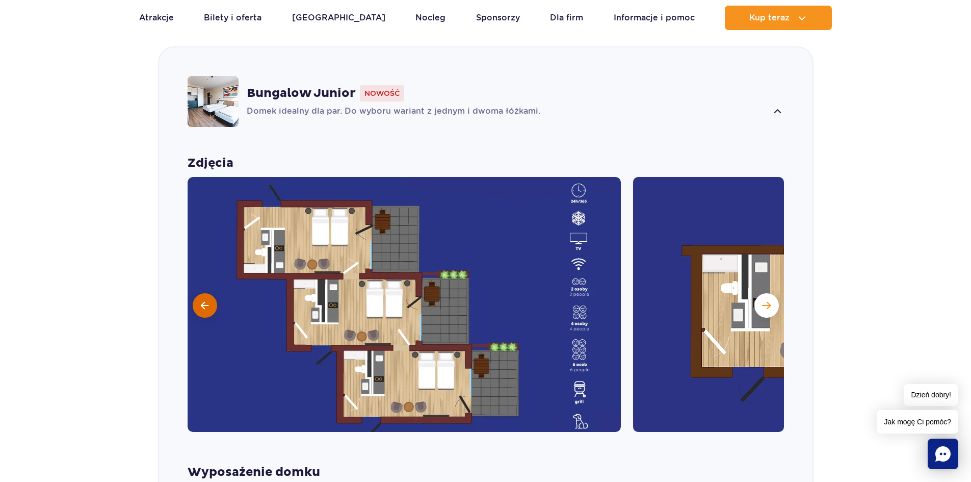
click at [207, 301] on span at bounding box center [205, 305] width 8 height 9
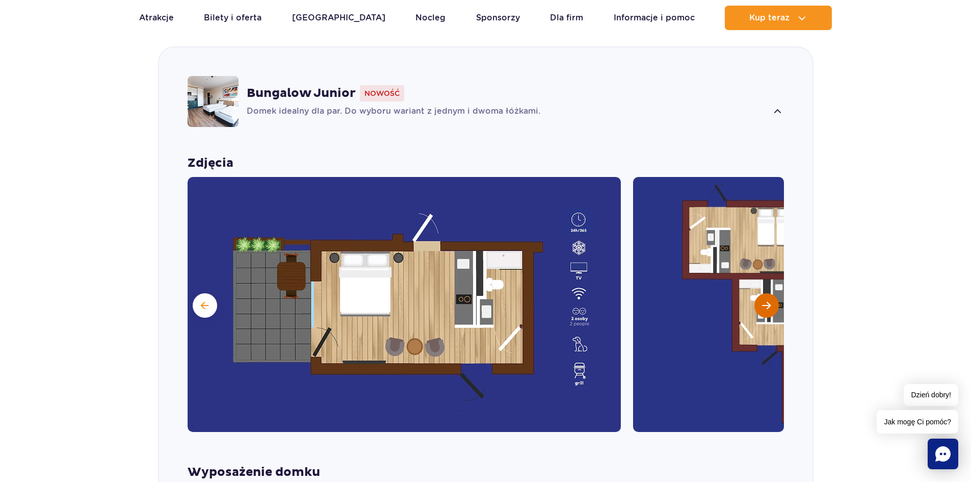
click at [763, 306] on span "Następny slajd" at bounding box center [766, 305] width 9 height 9
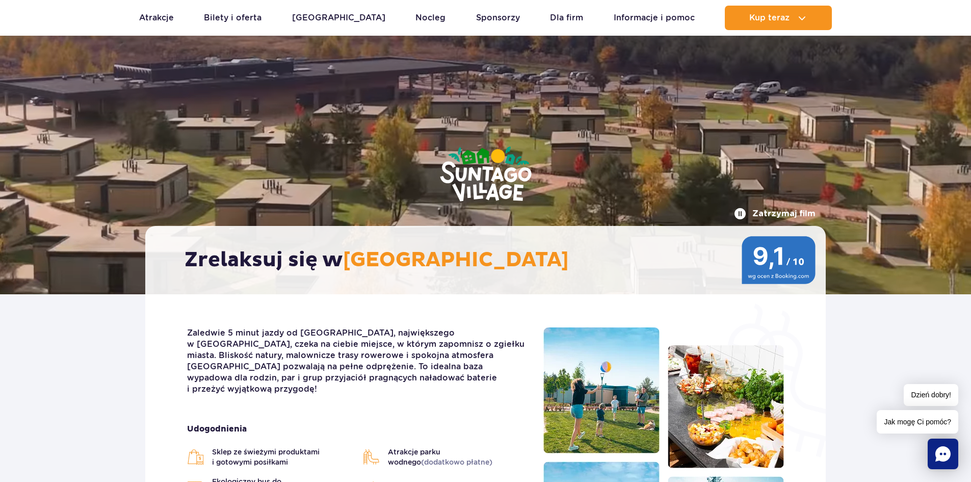
scroll to position [0, 0]
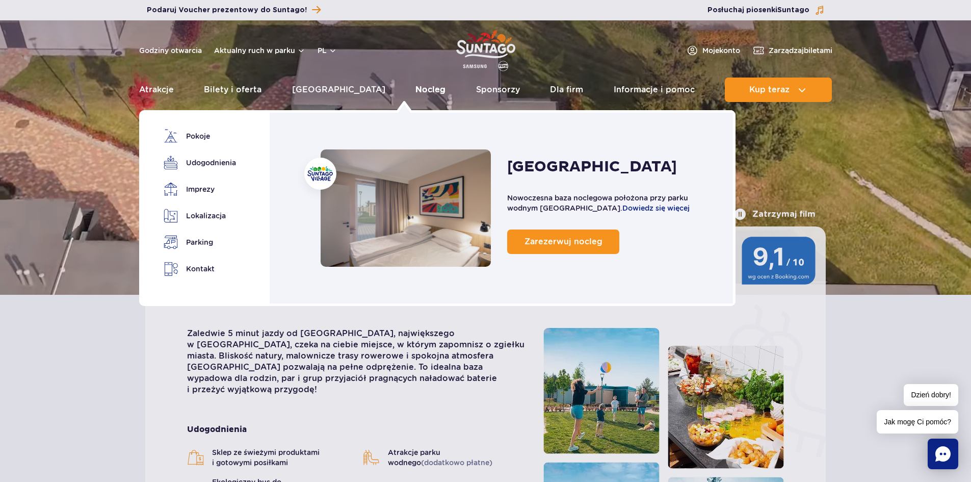
click at [415, 87] on link "Nocleg" at bounding box center [430, 89] width 30 height 24
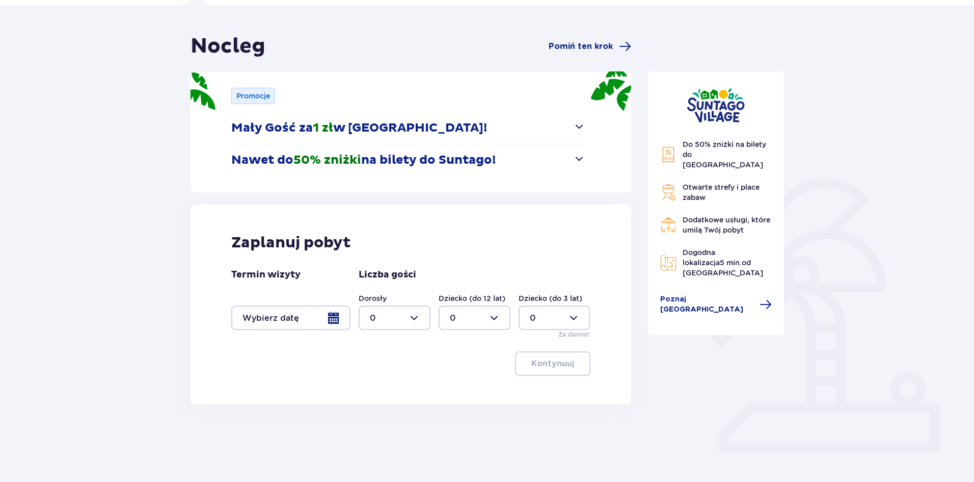
scroll to position [85, 0]
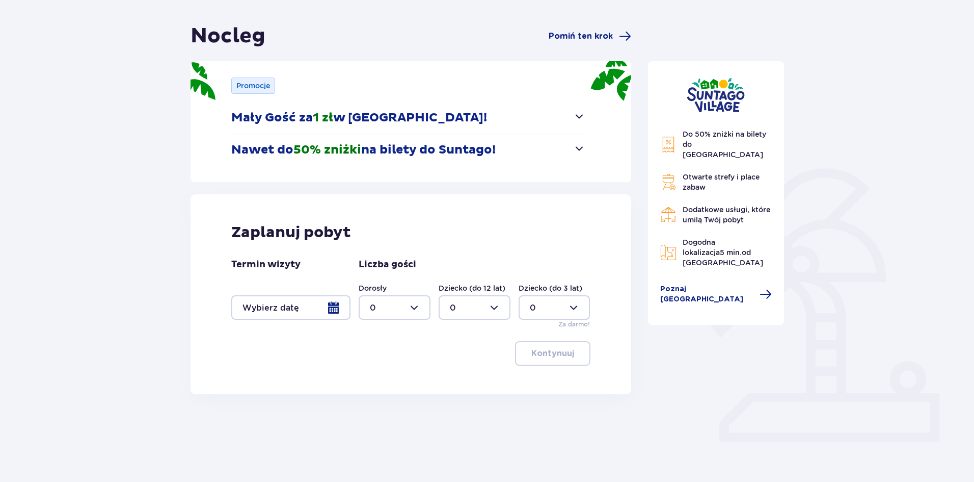
click at [339, 159] on button "Nawet do 50% zniżki na bilety do Suntago!" at bounding box center [408, 150] width 354 height 32
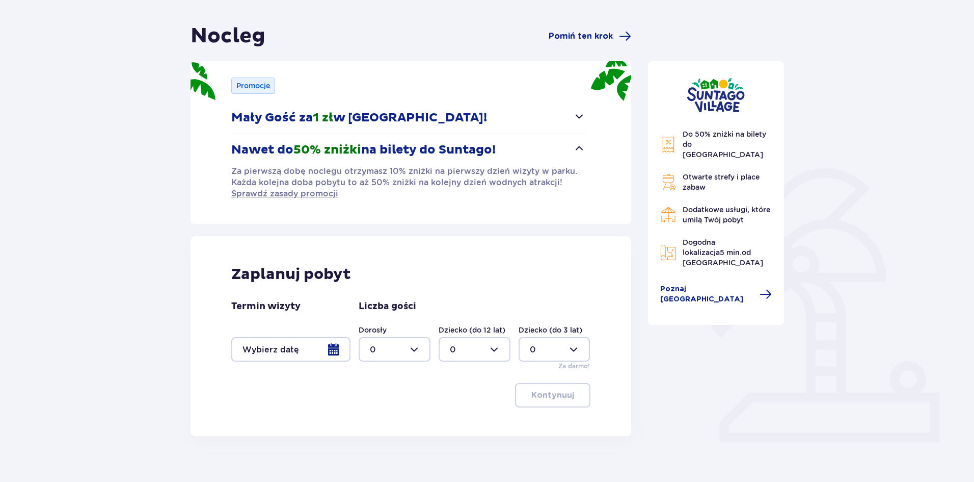
click at [347, 153] on span "50% zniżki" at bounding box center [328, 149] width 68 height 15
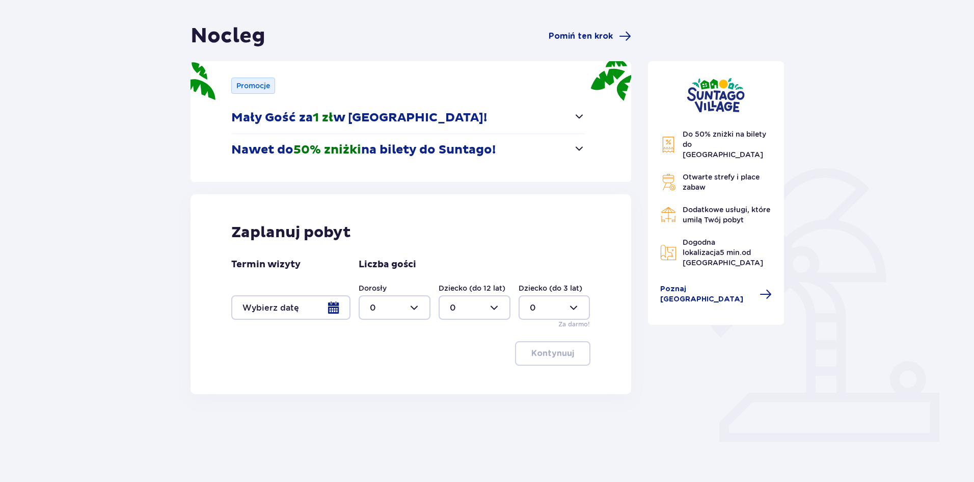
click at [355, 122] on p "Mały Gość za 1 zł w Suntago Village!" at bounding box center [359, 117] width 256 height 15
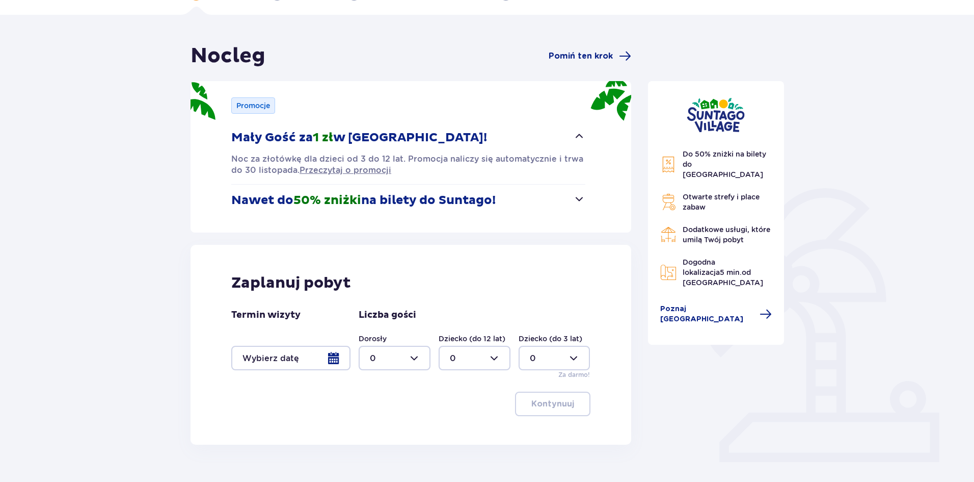
scroll to position [0, 0]
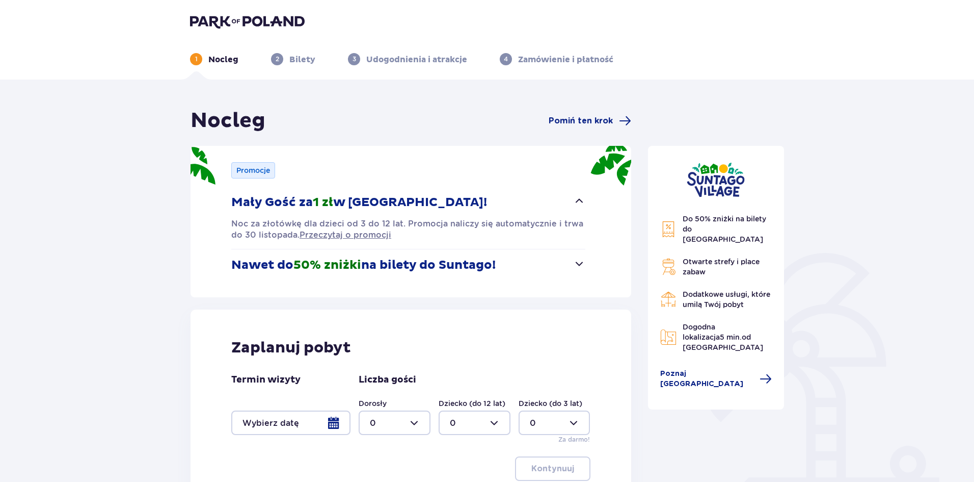
drag, startPoint x: 287, startPoint y: 50, endPoint x: 239, endPoint y: 64, distance: 50.0
click at [287, 50] on div "1 Nocleg 2 Bilety 3 Udogodnienia i atrakcje 4 Zamówienie i płatność" at bounding box center [487, 47] width 611 height 37
